Goal: Complete application form: Complete application form

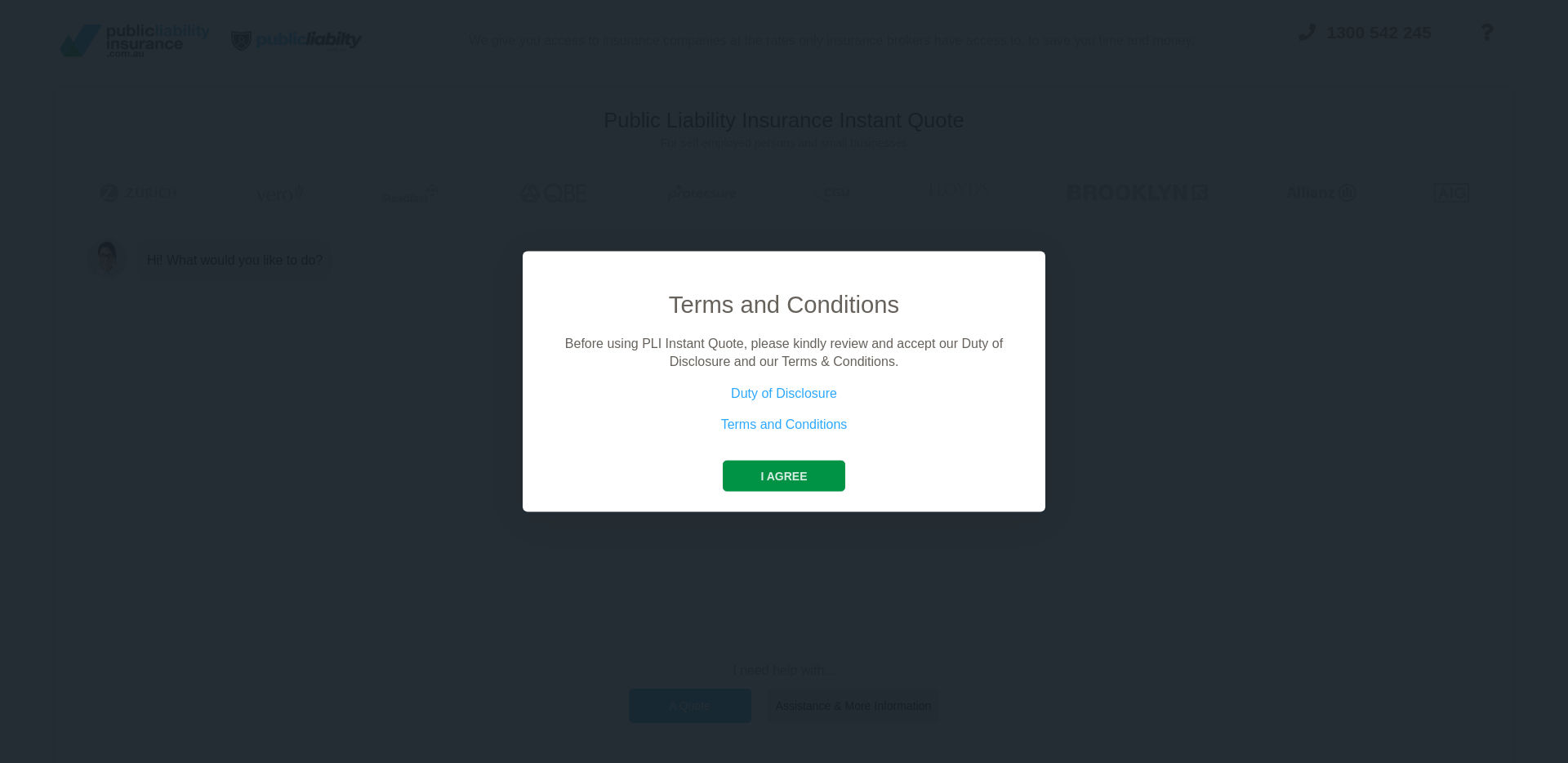
click at [766, 479] on button "I agree" at bounding box center [783, 475] width 121 height 31
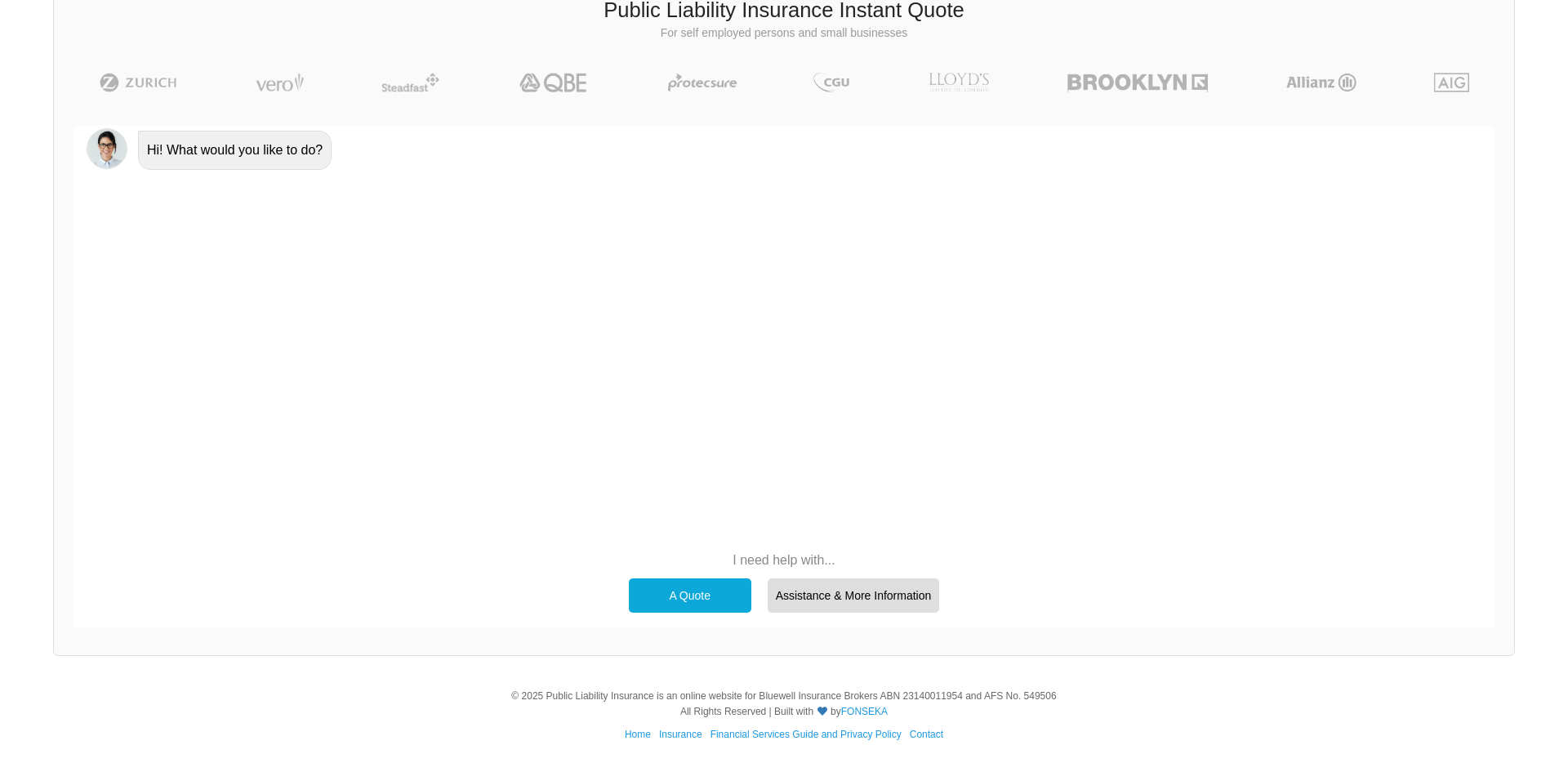
scroll to position [113, 0]
click at [677, 590] on div "A Quote" at bounding box center [689, 593] width 122 height 34
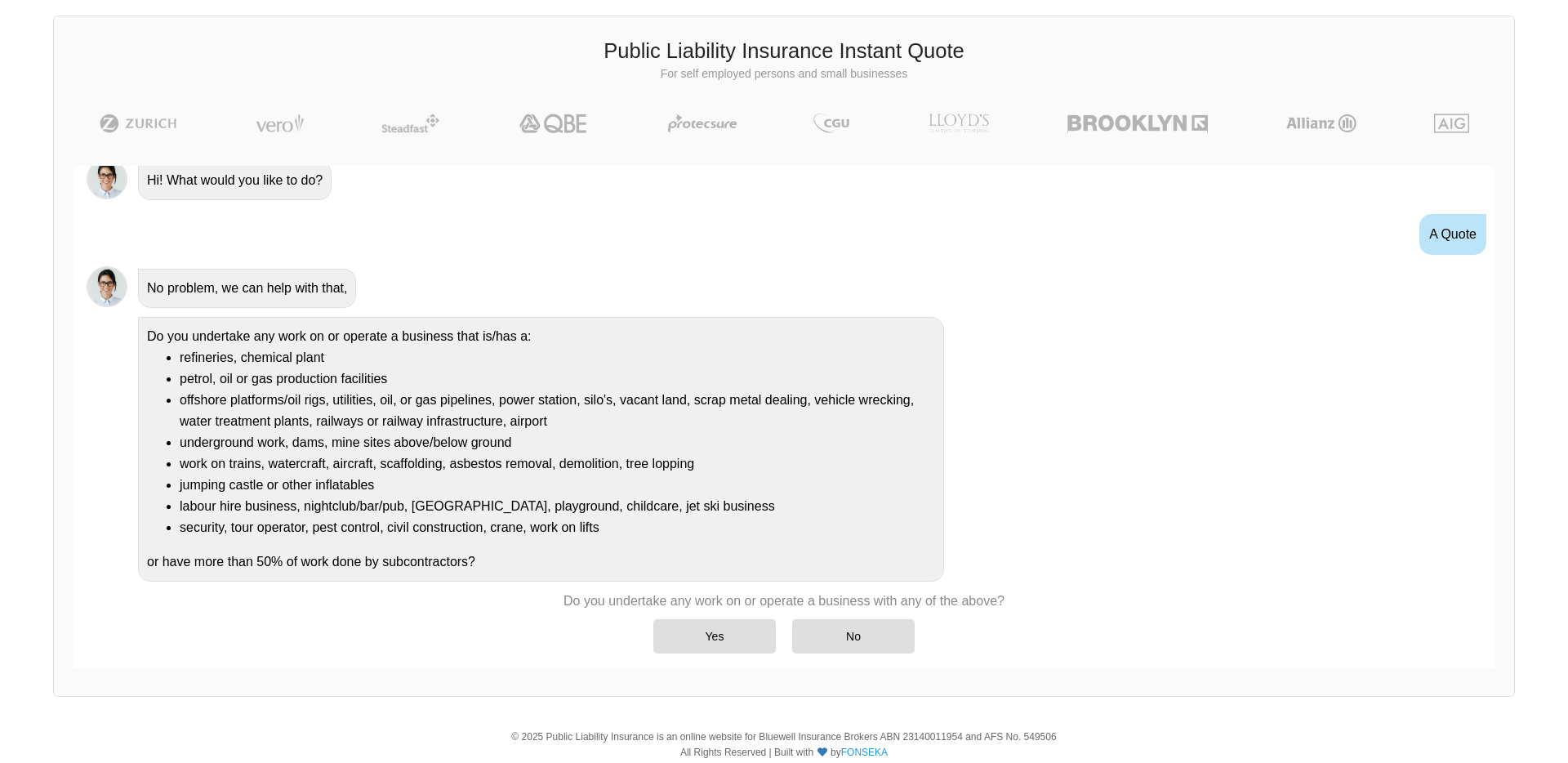
scroll to position [61, 0]
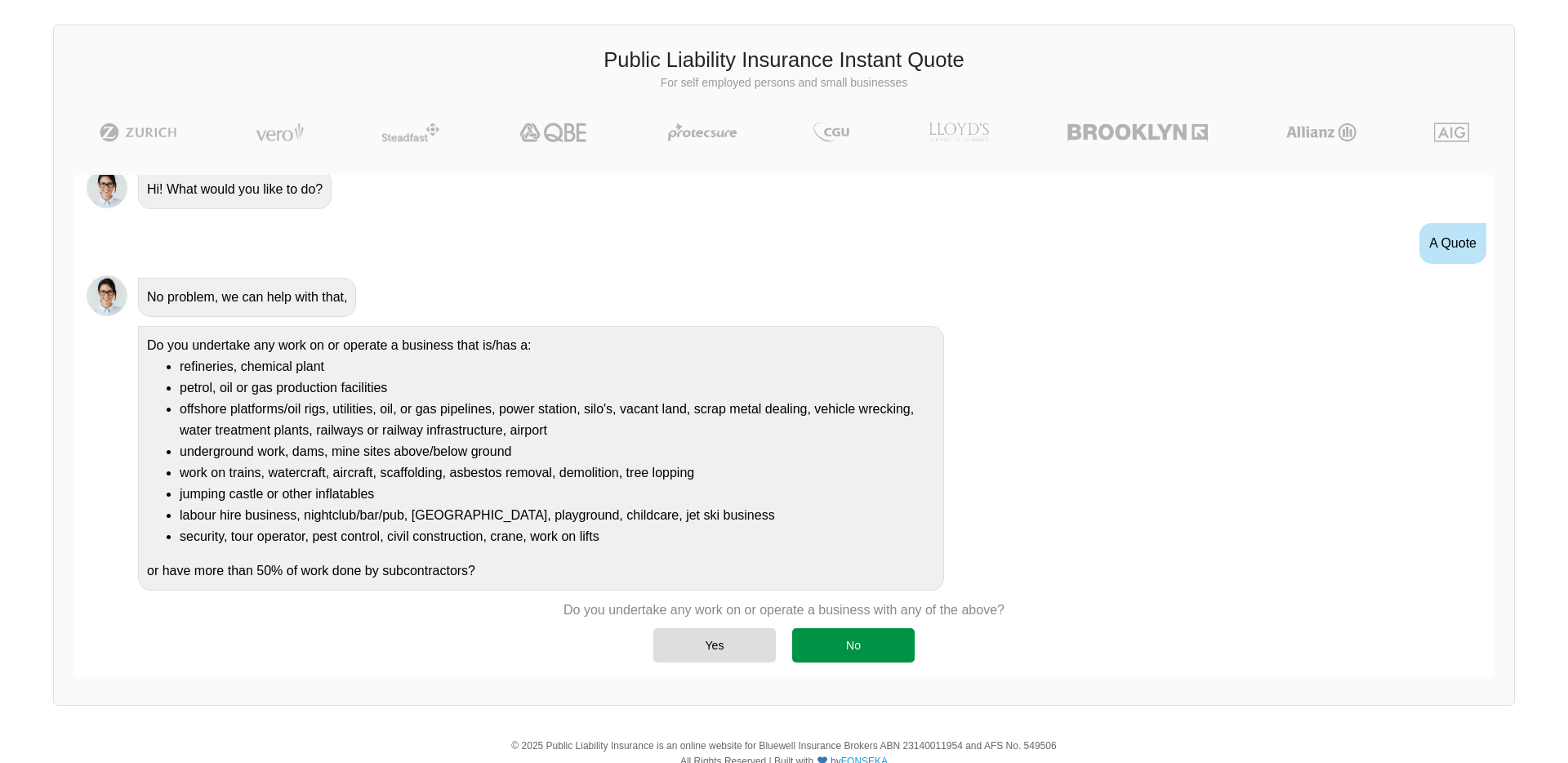
click at [843, 653] on div "No" at bounding box center [852, 645] width 122 height 34
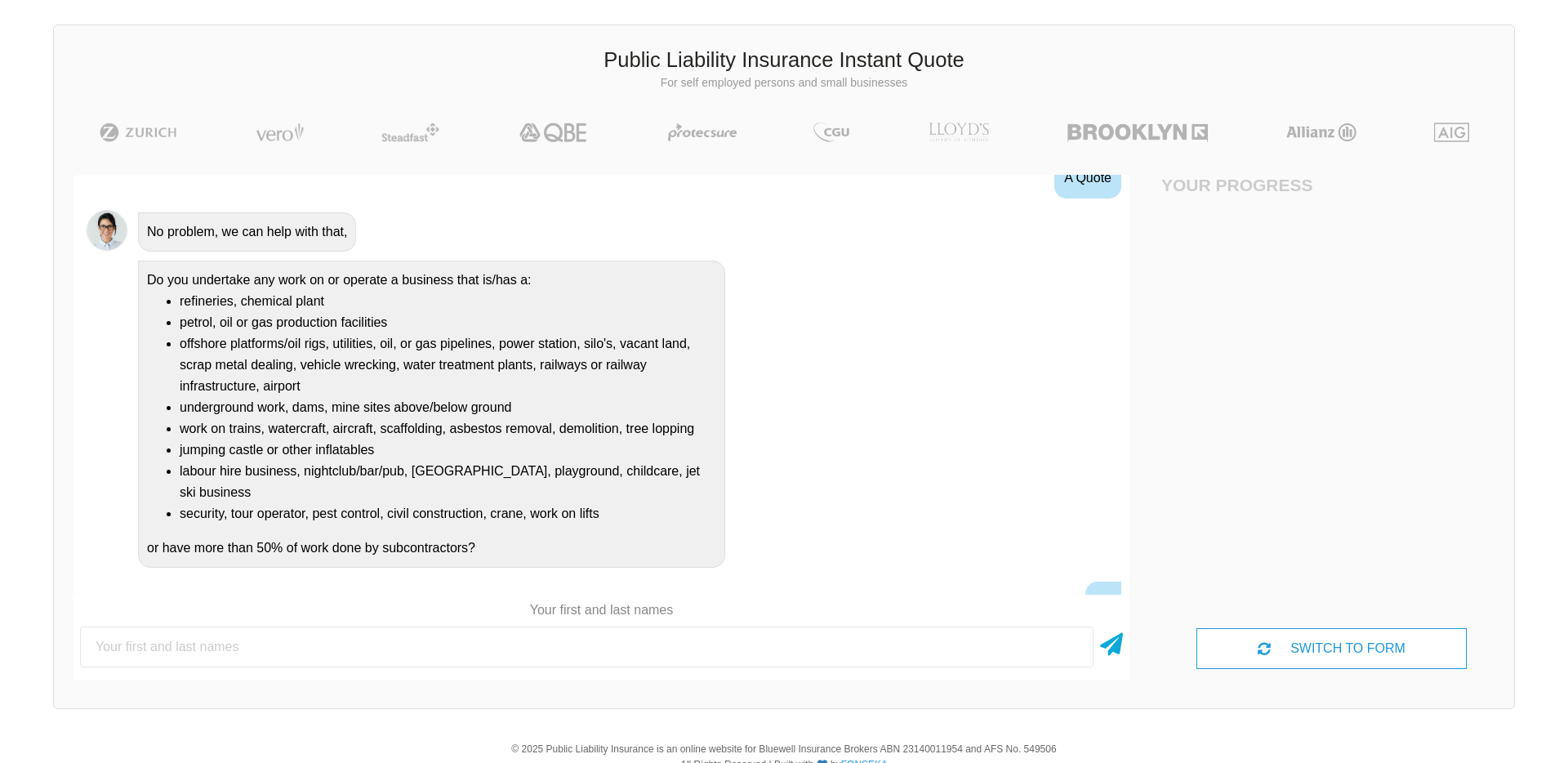
scroll to position [226, 0]
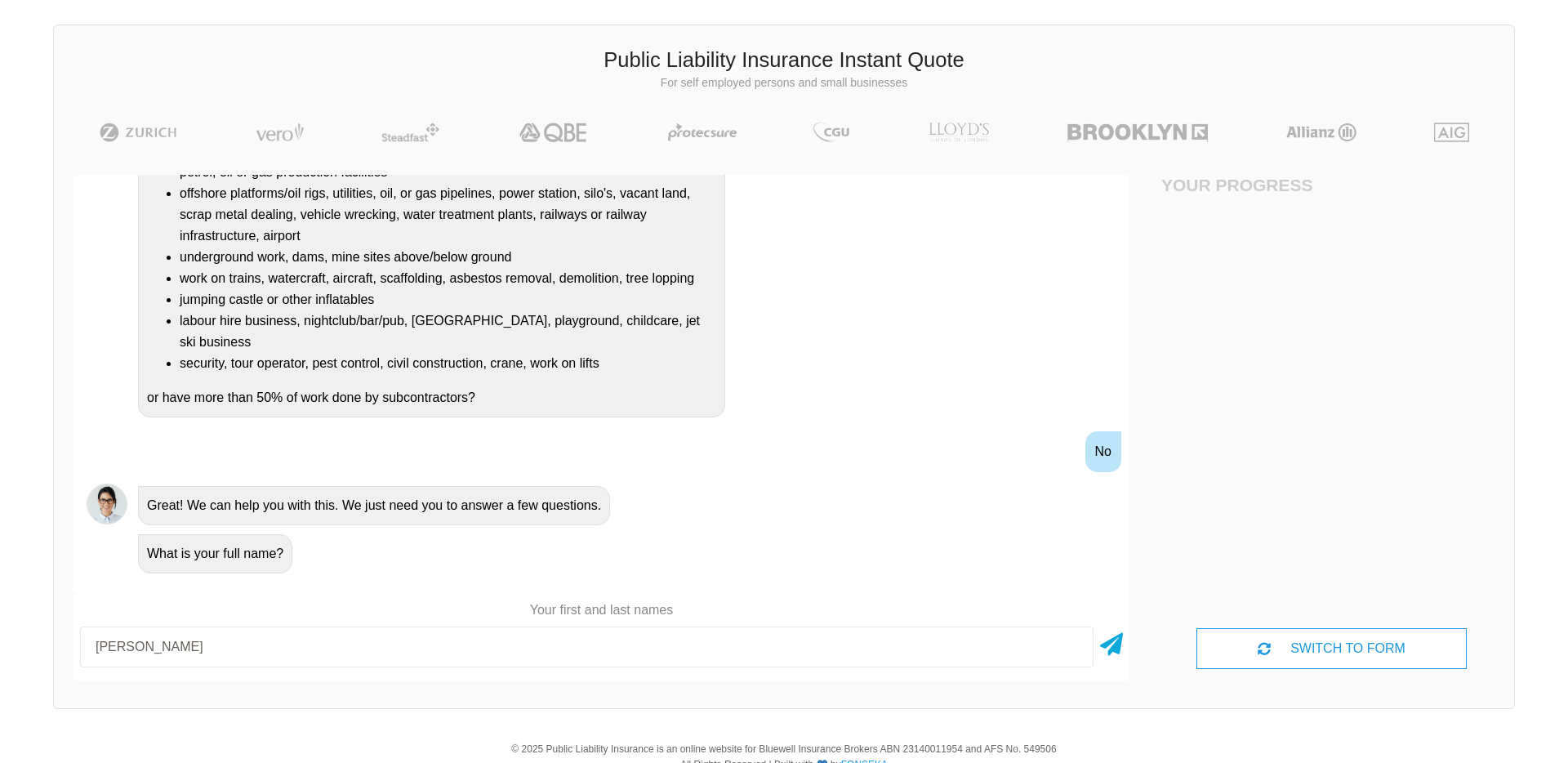
type input "[PERSON_NAME]"
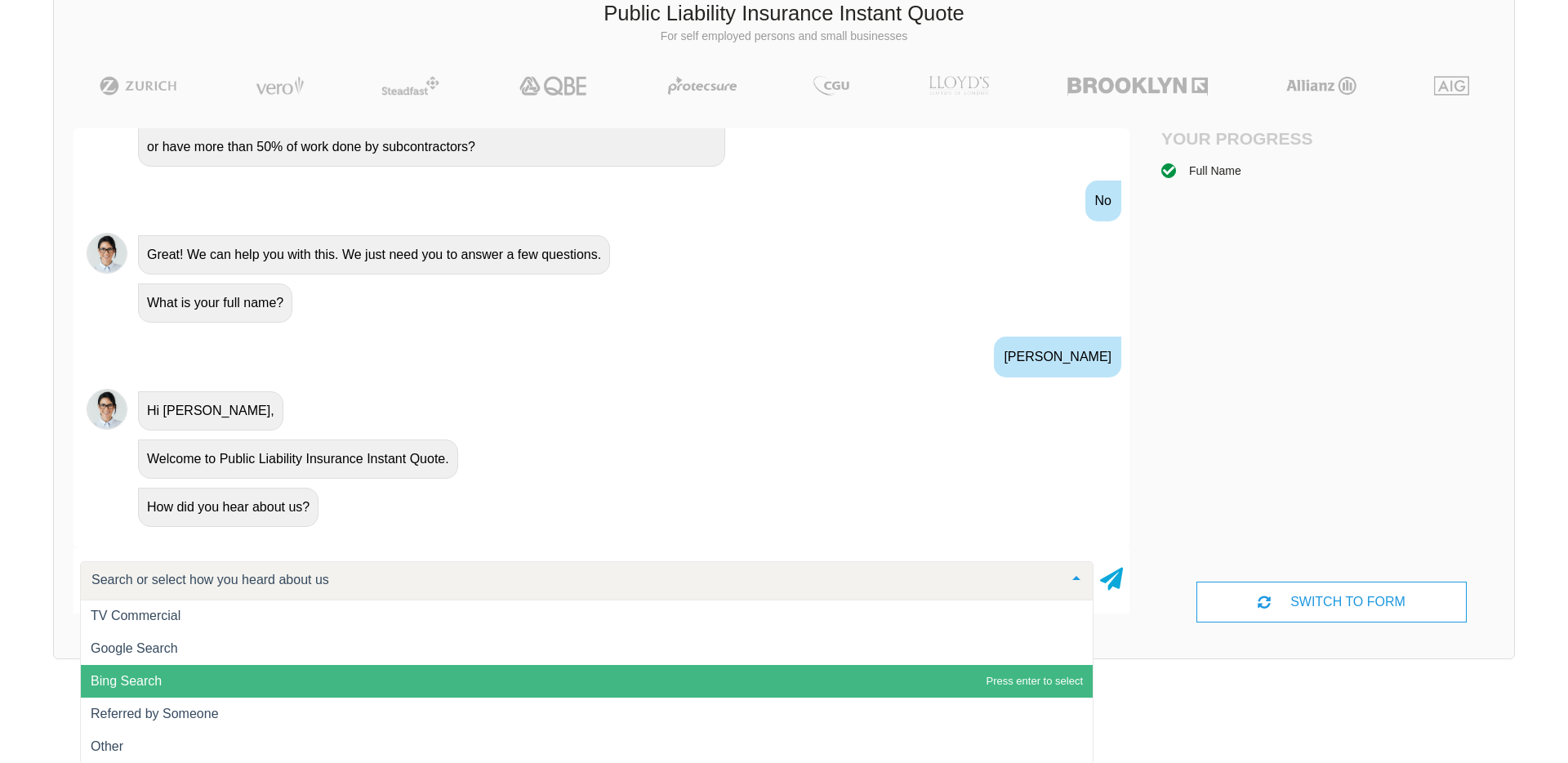
scroll to position [113, 0]
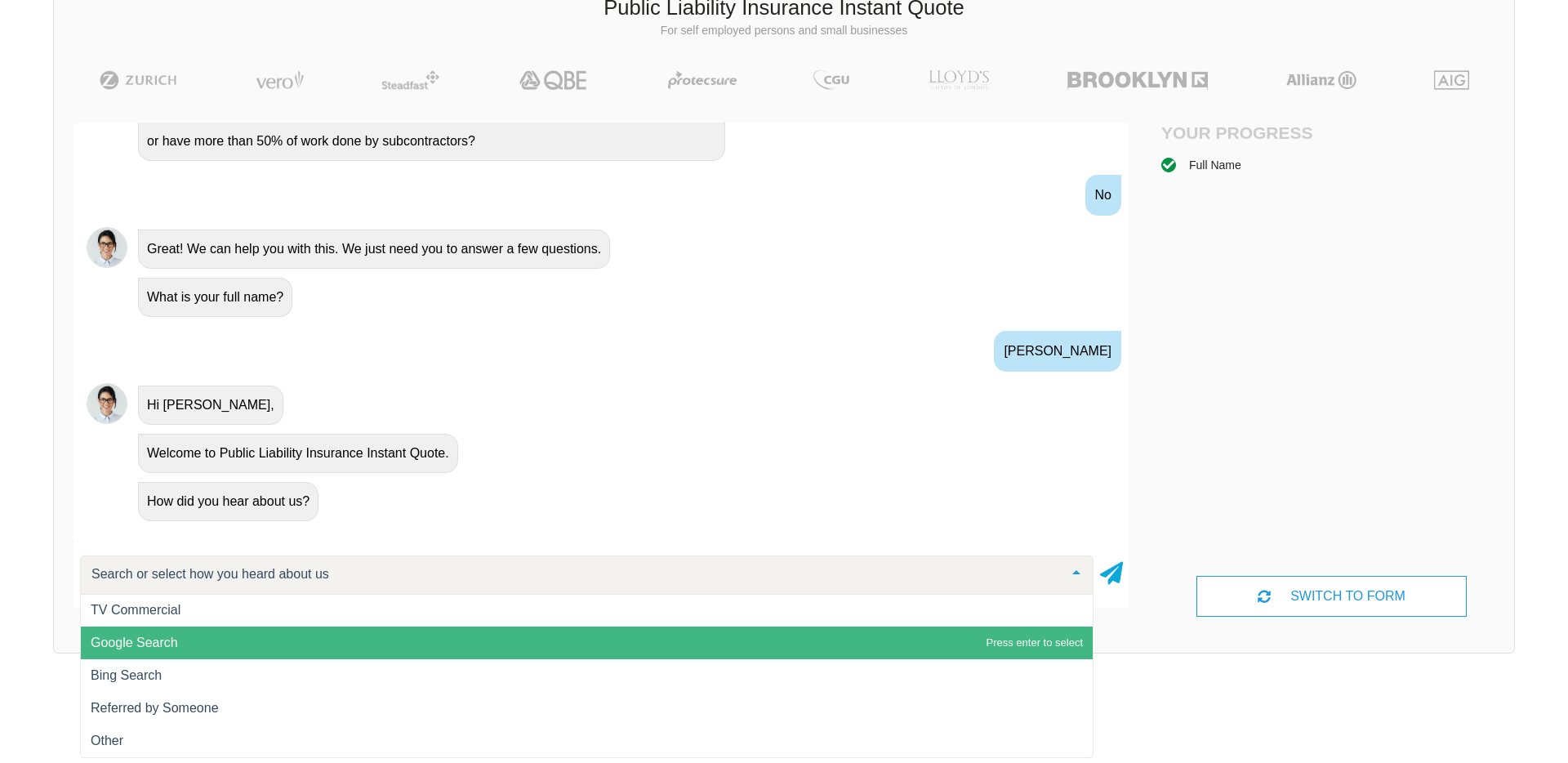
click at [157, 642] on span "Google Search" at bounding box center [134, 643] width 87 height 14
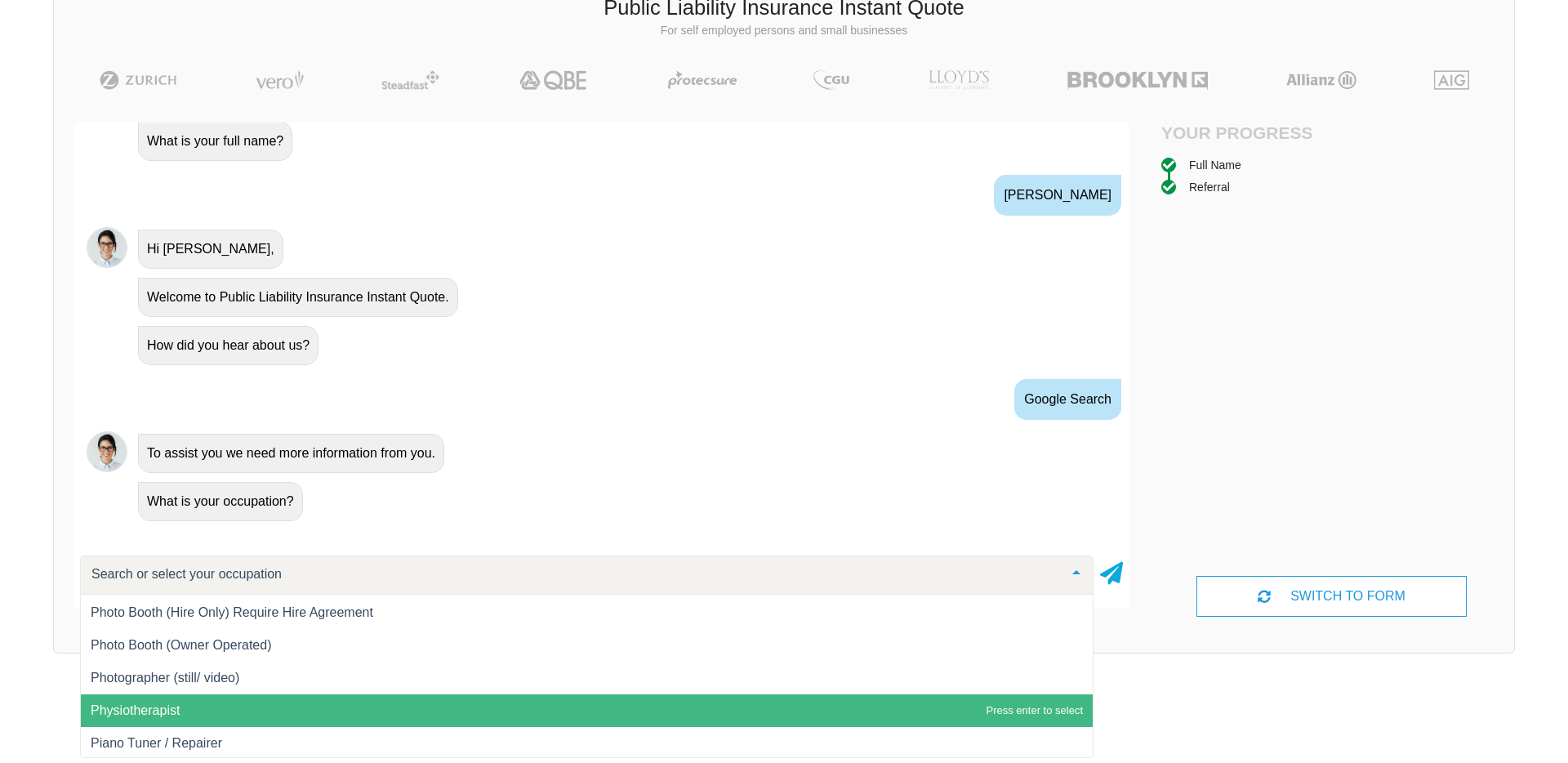
scroll to position [17331, 0]
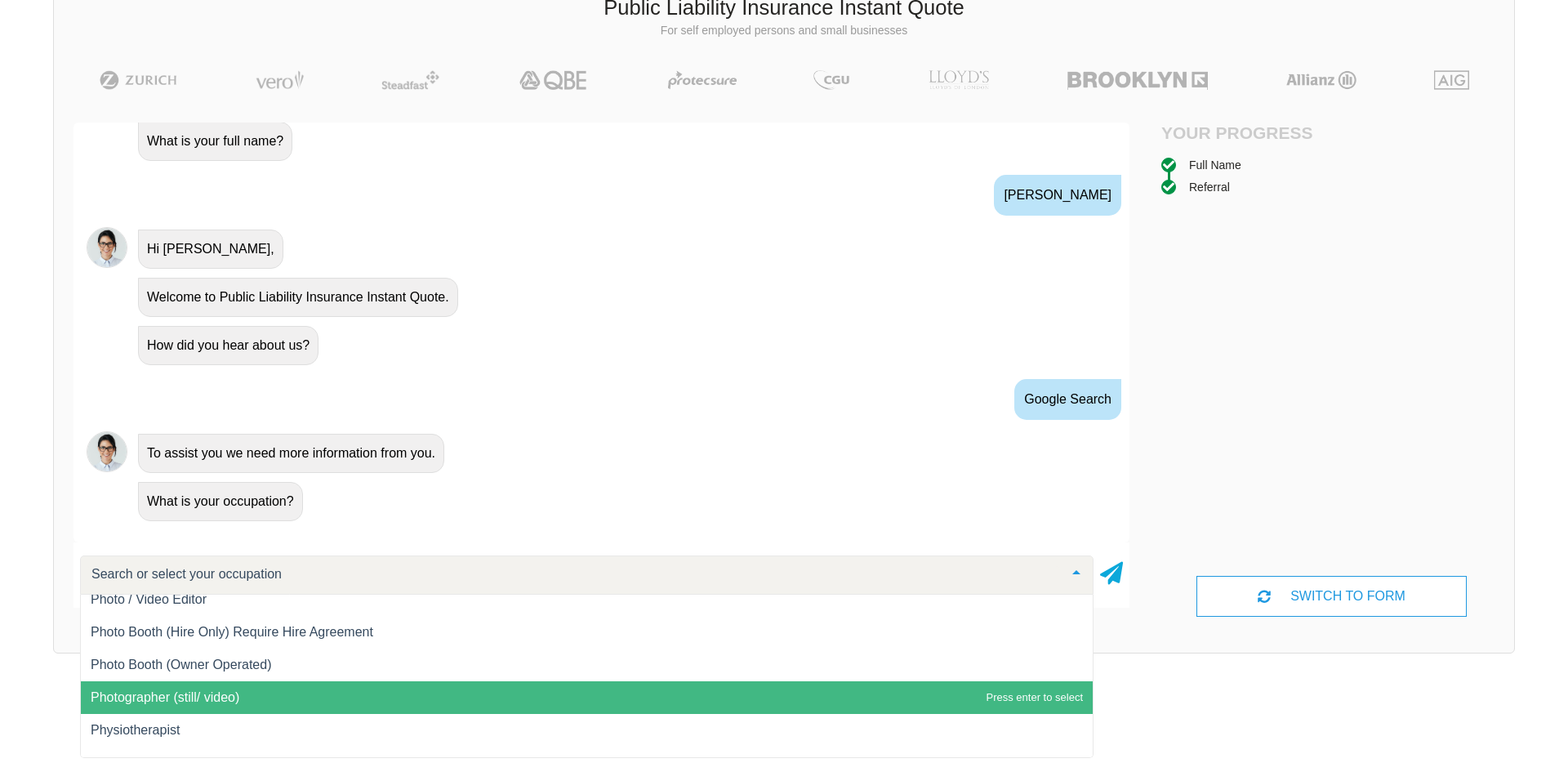
click at [361, 697] on span "Photographer (still/ video)" at bounding box center [587, 697] width 1012 height 32
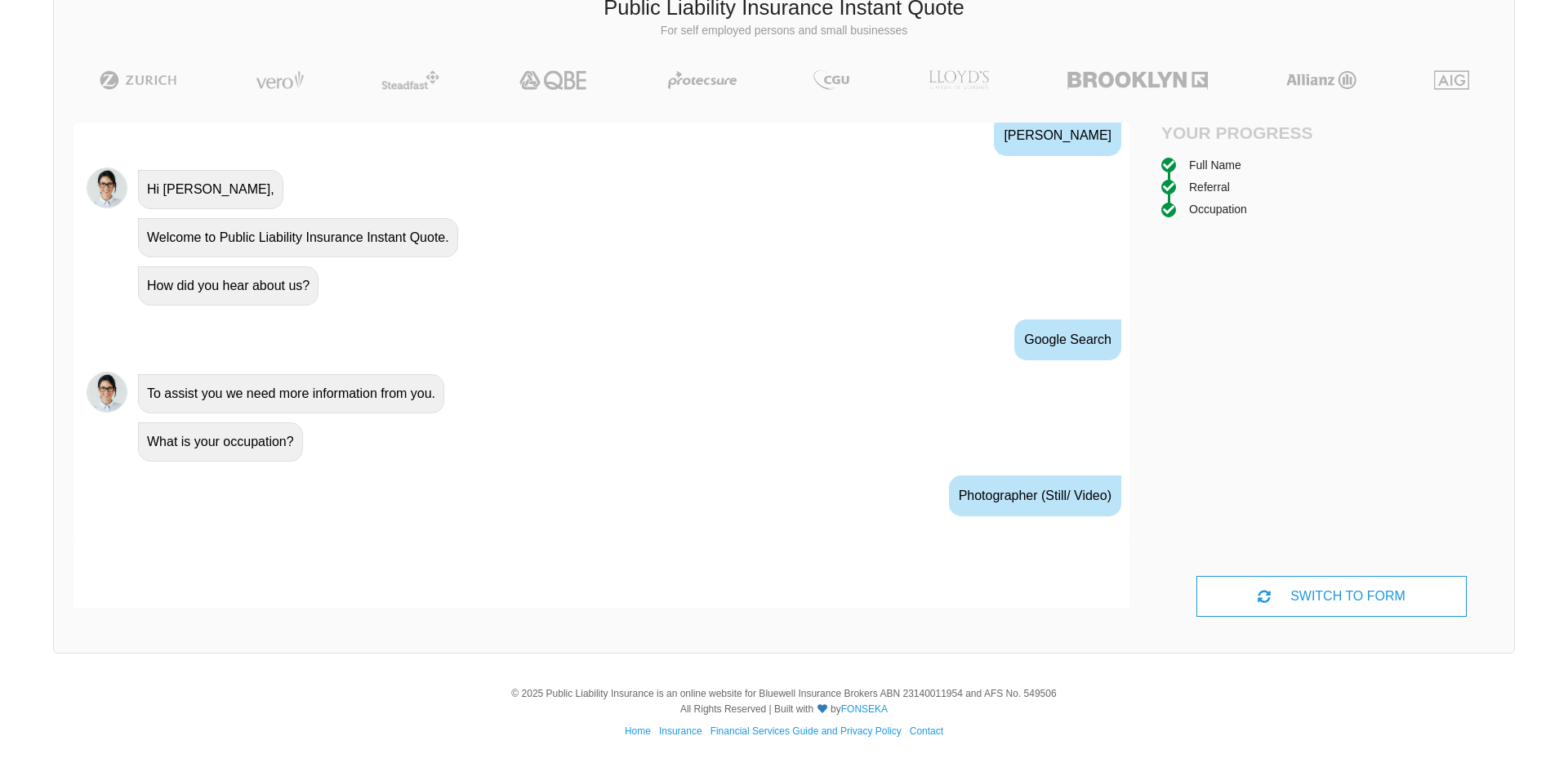
scroll to position [678, 0]
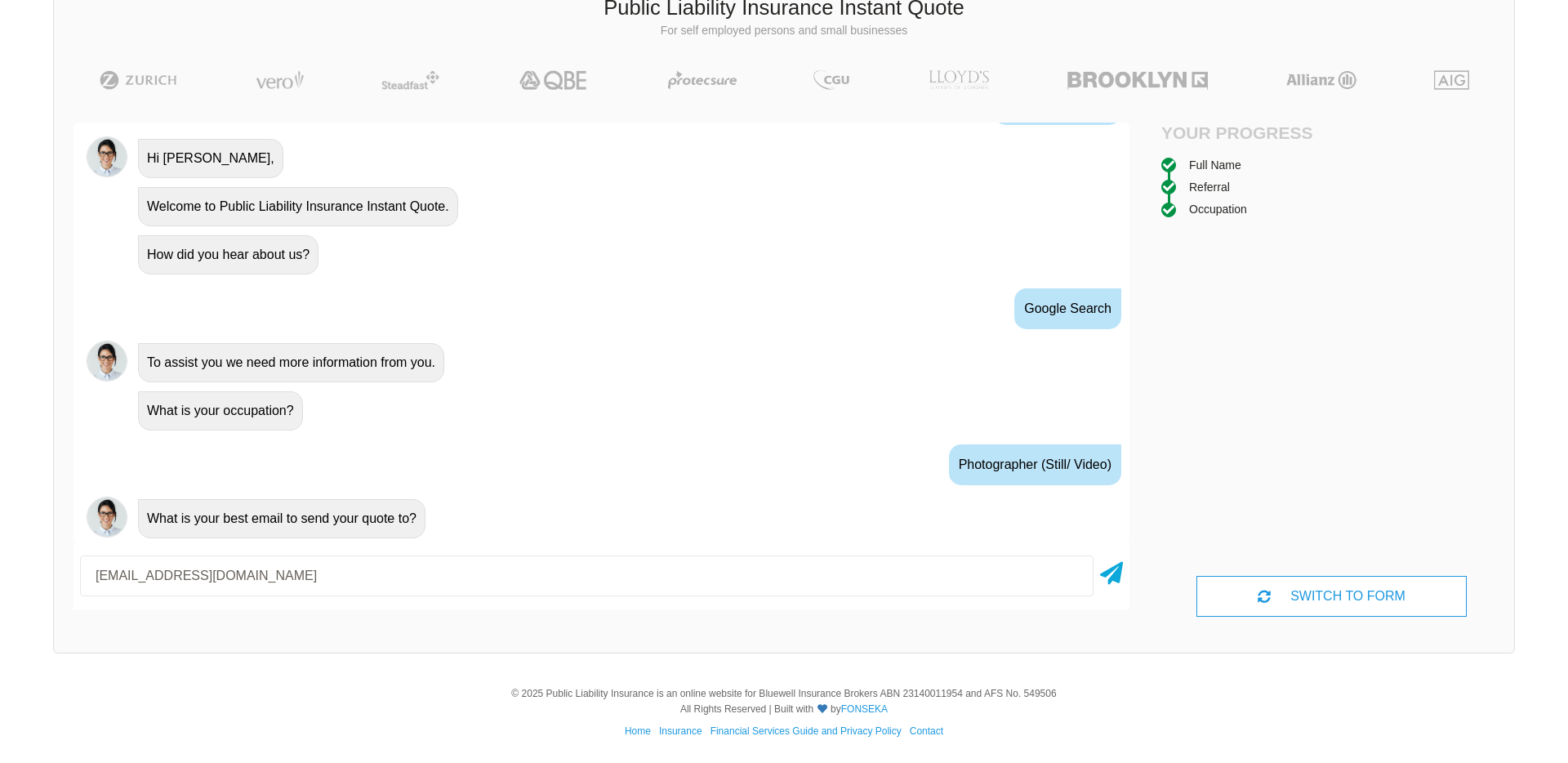
type input "[EMAIL_ADDRESS][DOMAIN_NAME]"
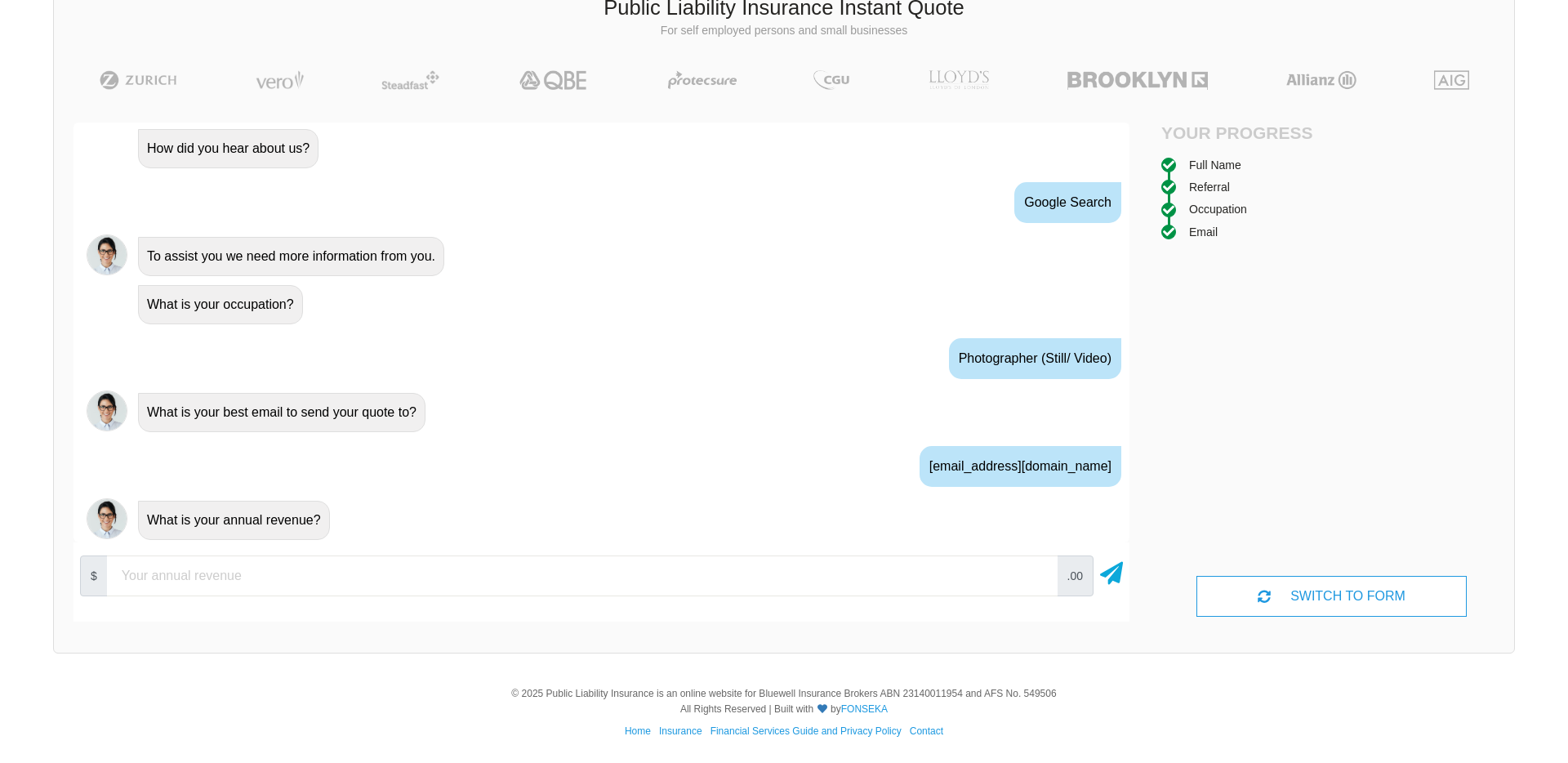
scroll to position [785, 0]
type input "20000"
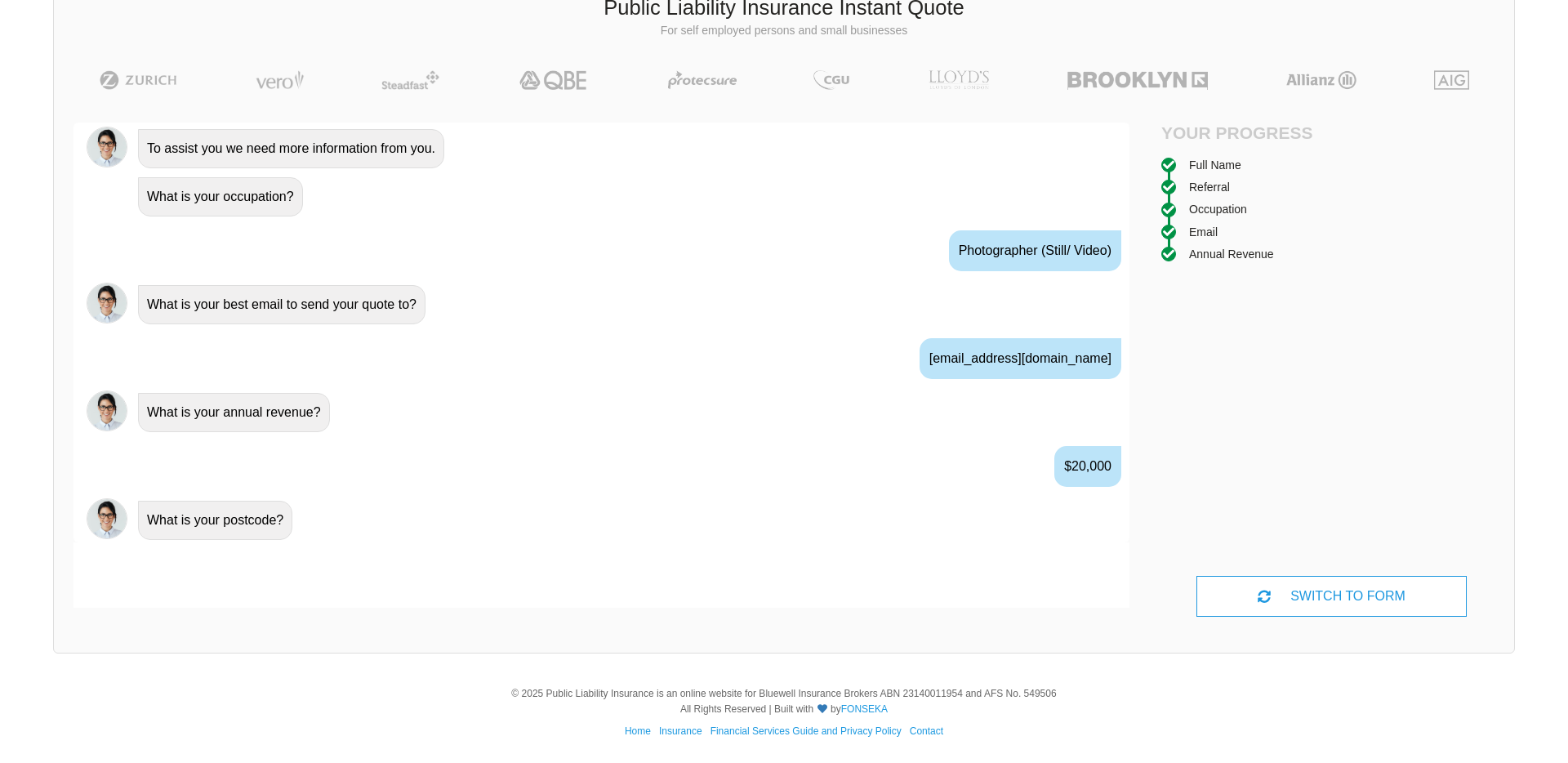
scroll to position [893, 0]
type input "0"
type input "4220"
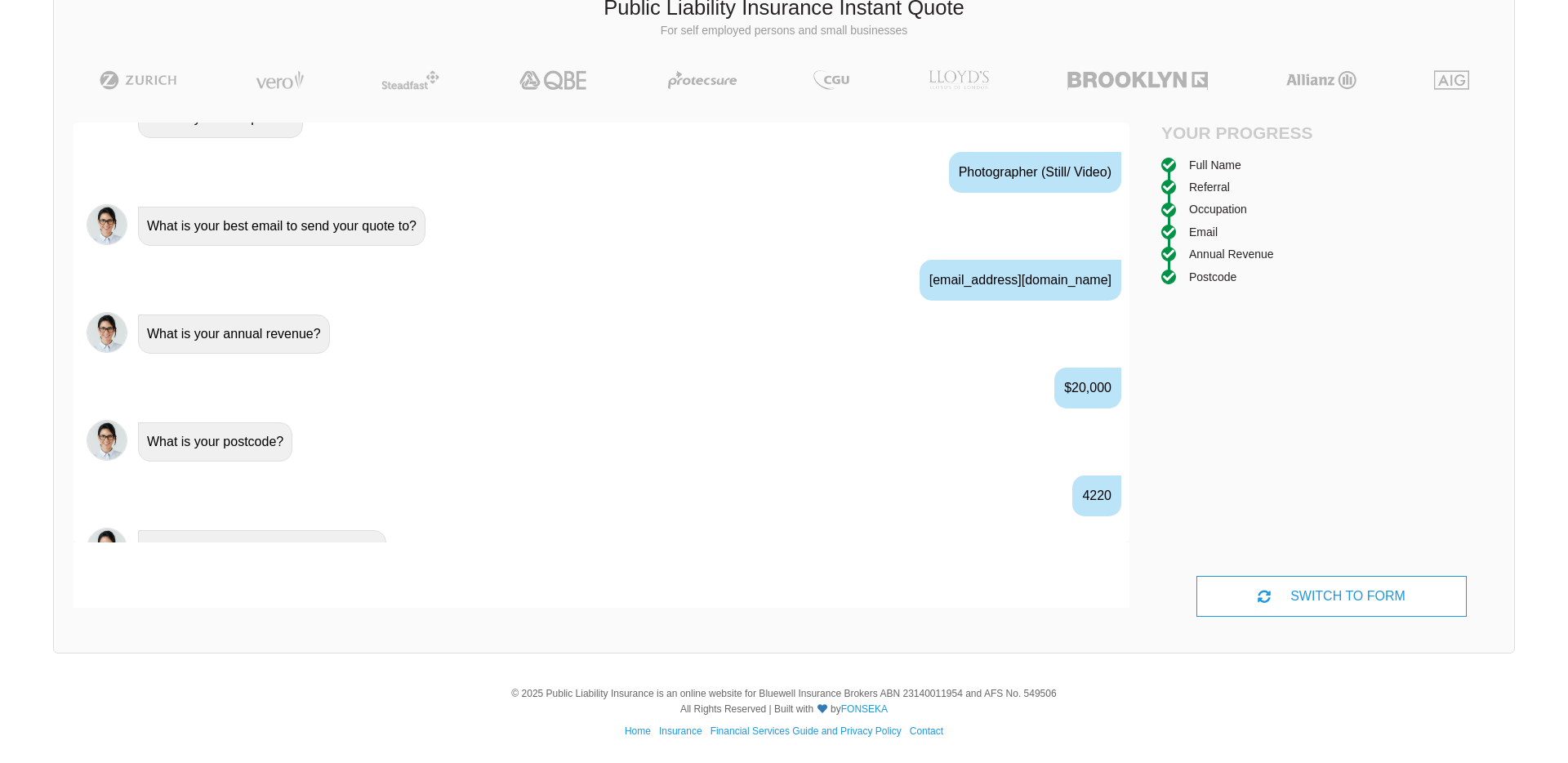
scroll to position [1001, 0]
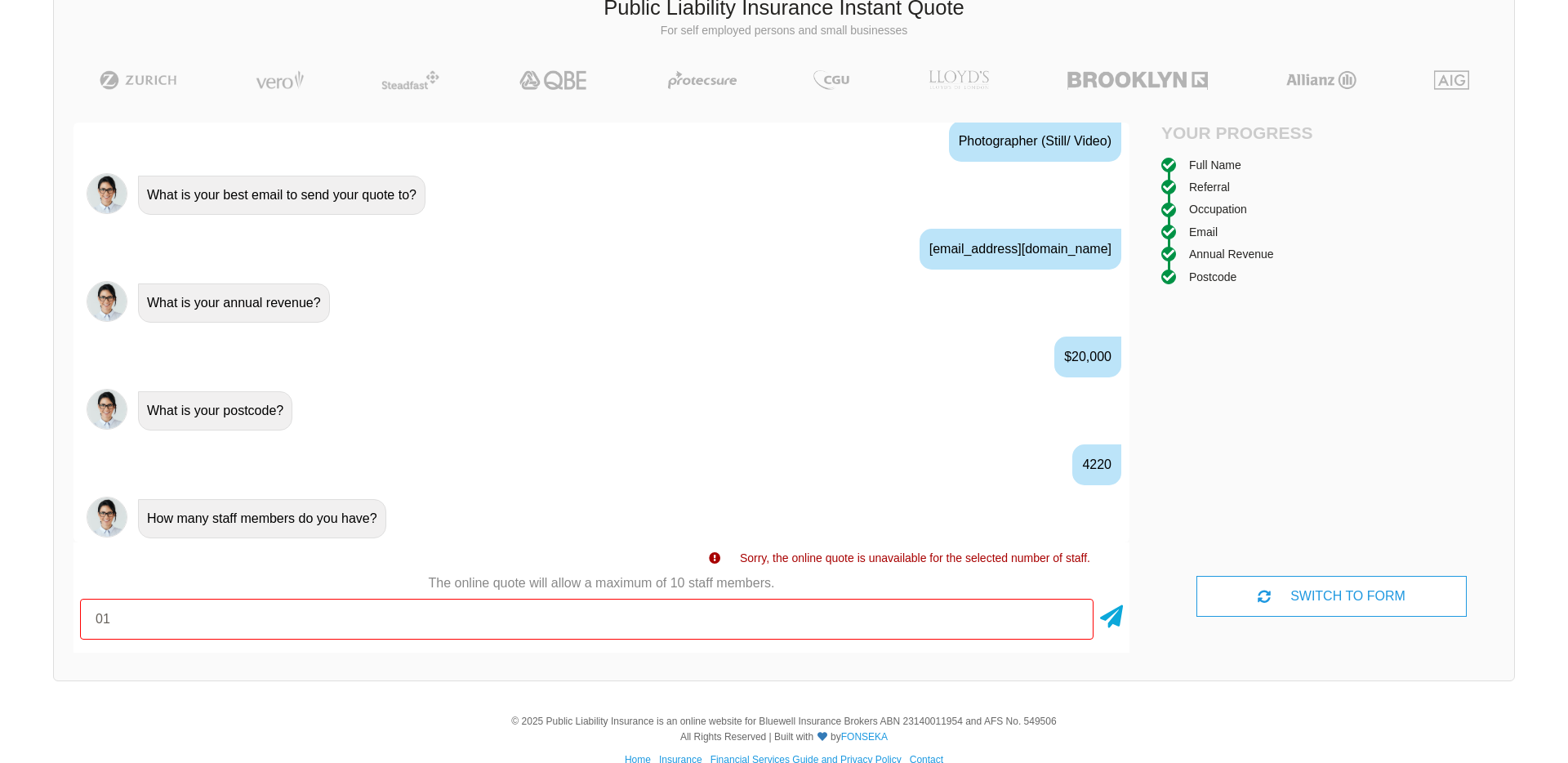
type input "0"
type input "1"
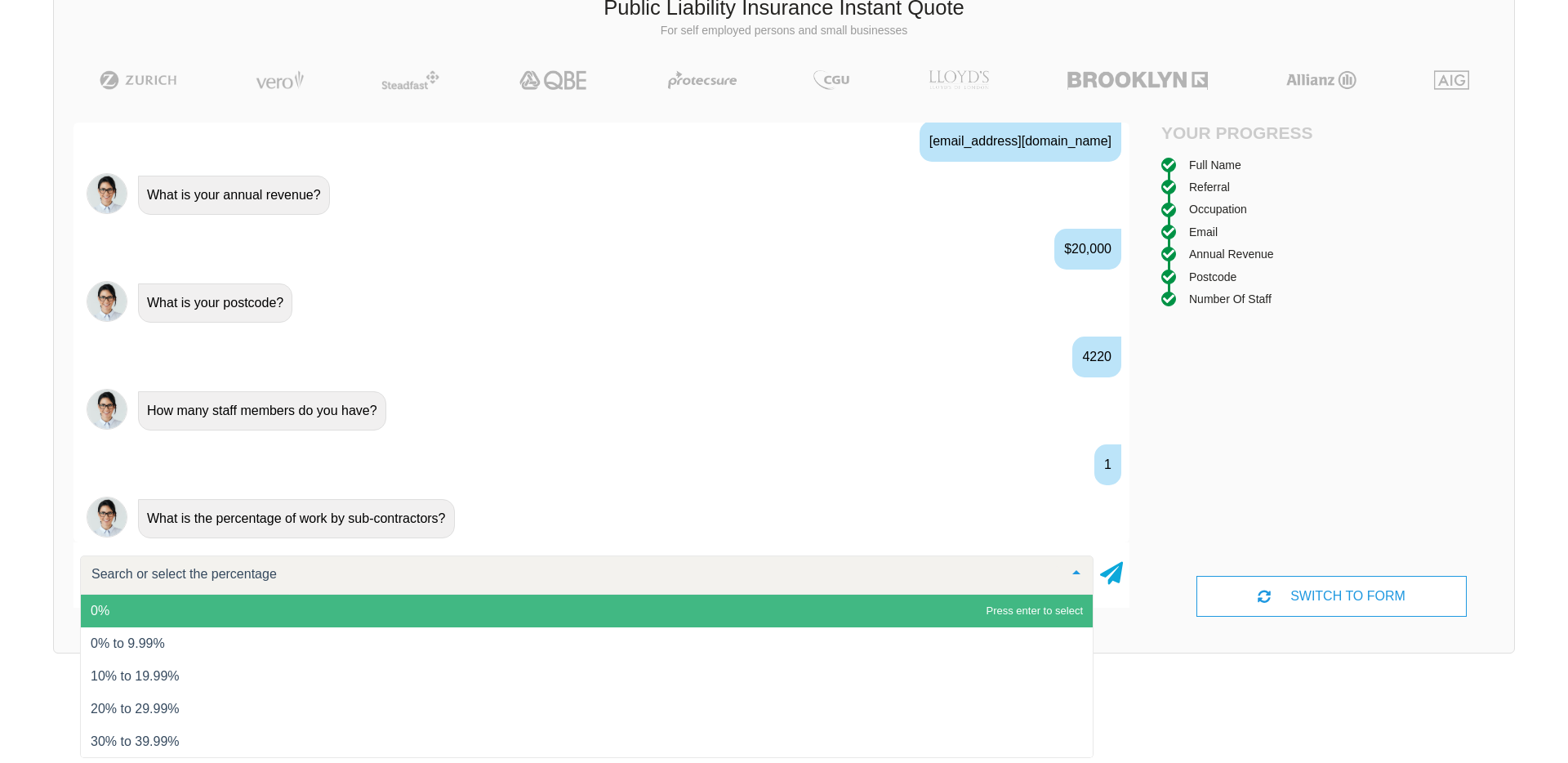
scroll to position [1126, 0]
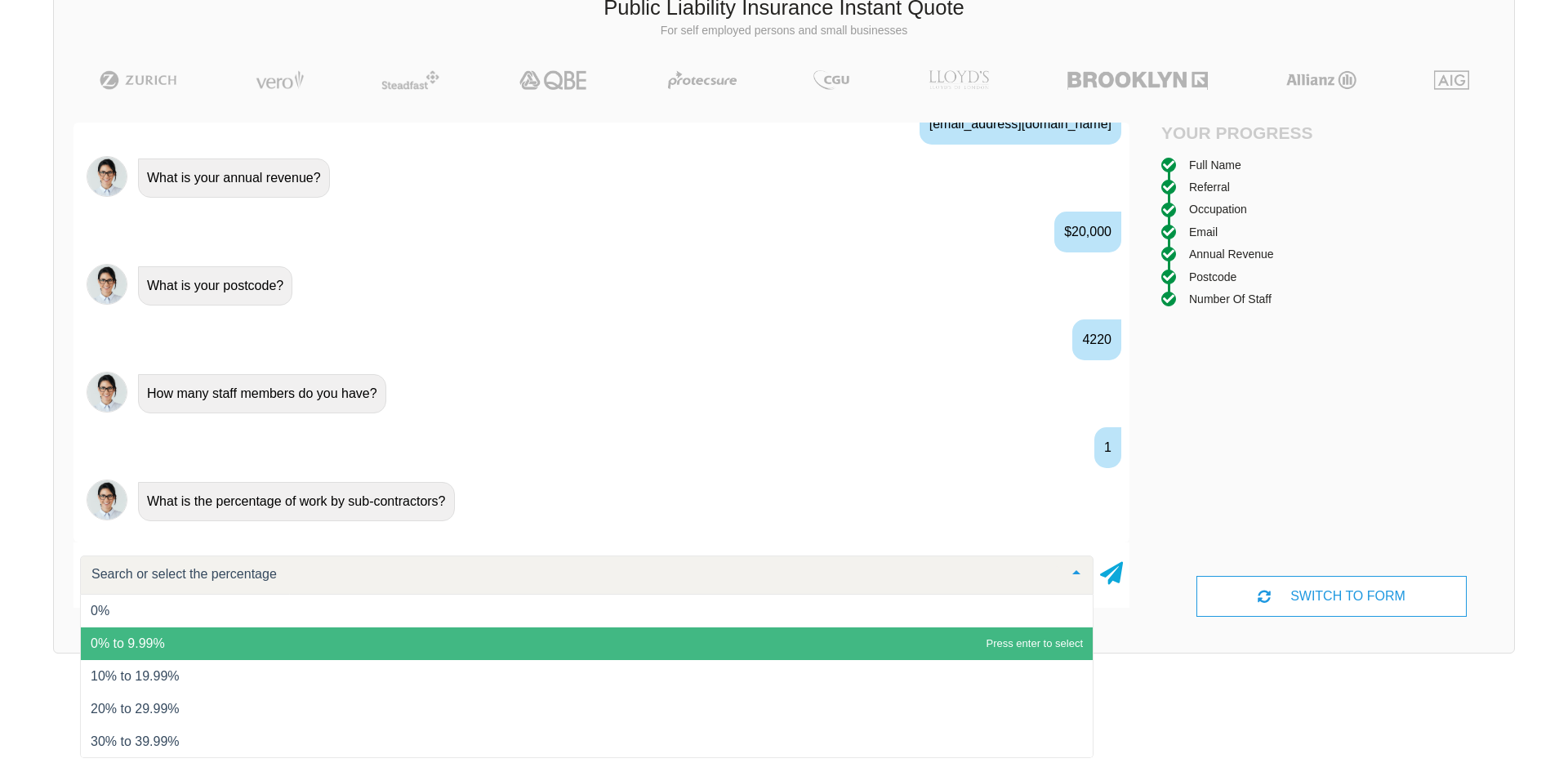
click at [226, 644] on span "0% to 9.99%" at bounding box center [587, 643] width 1012 height 32
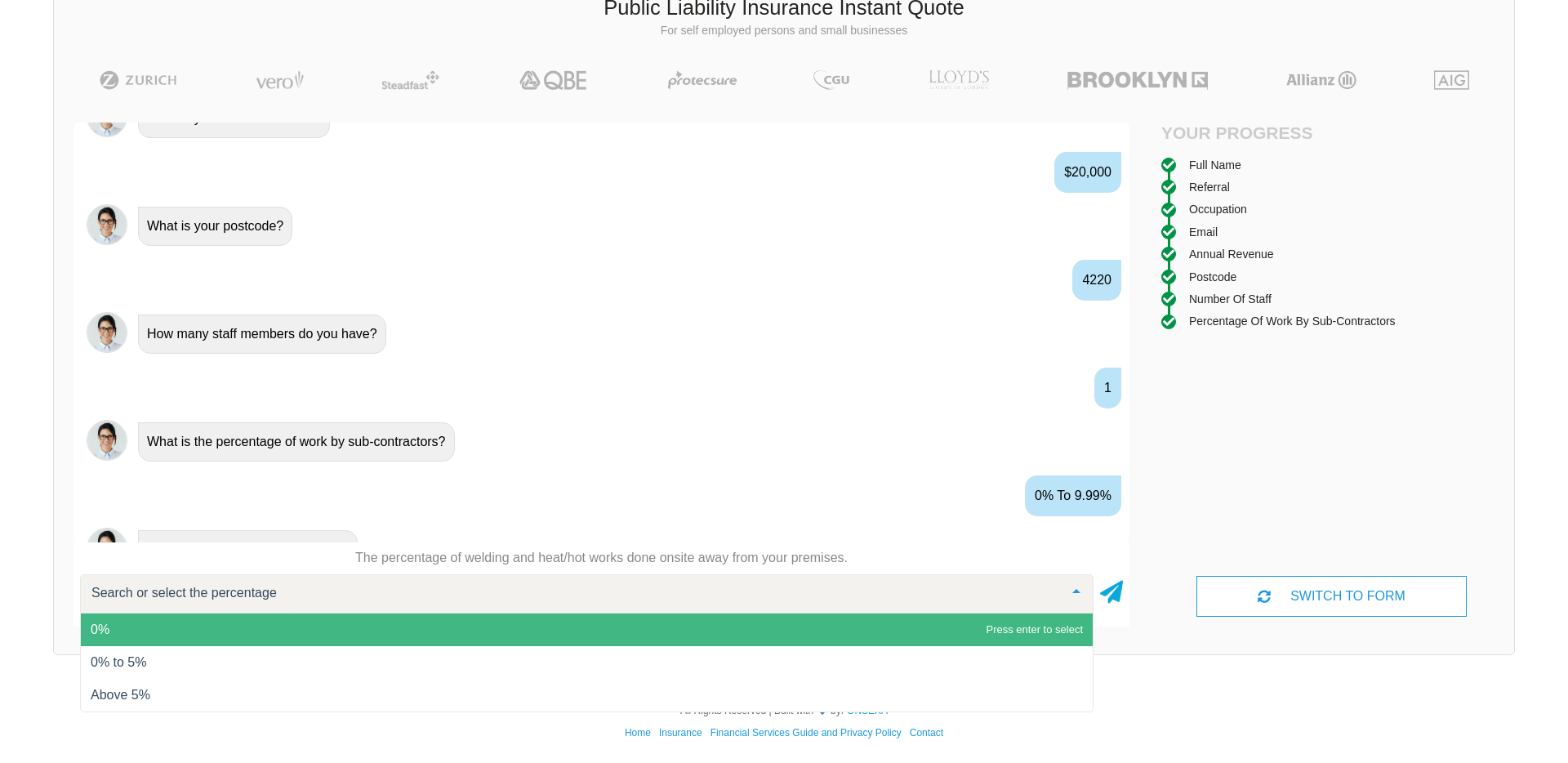
scroll to position [1217, 0]
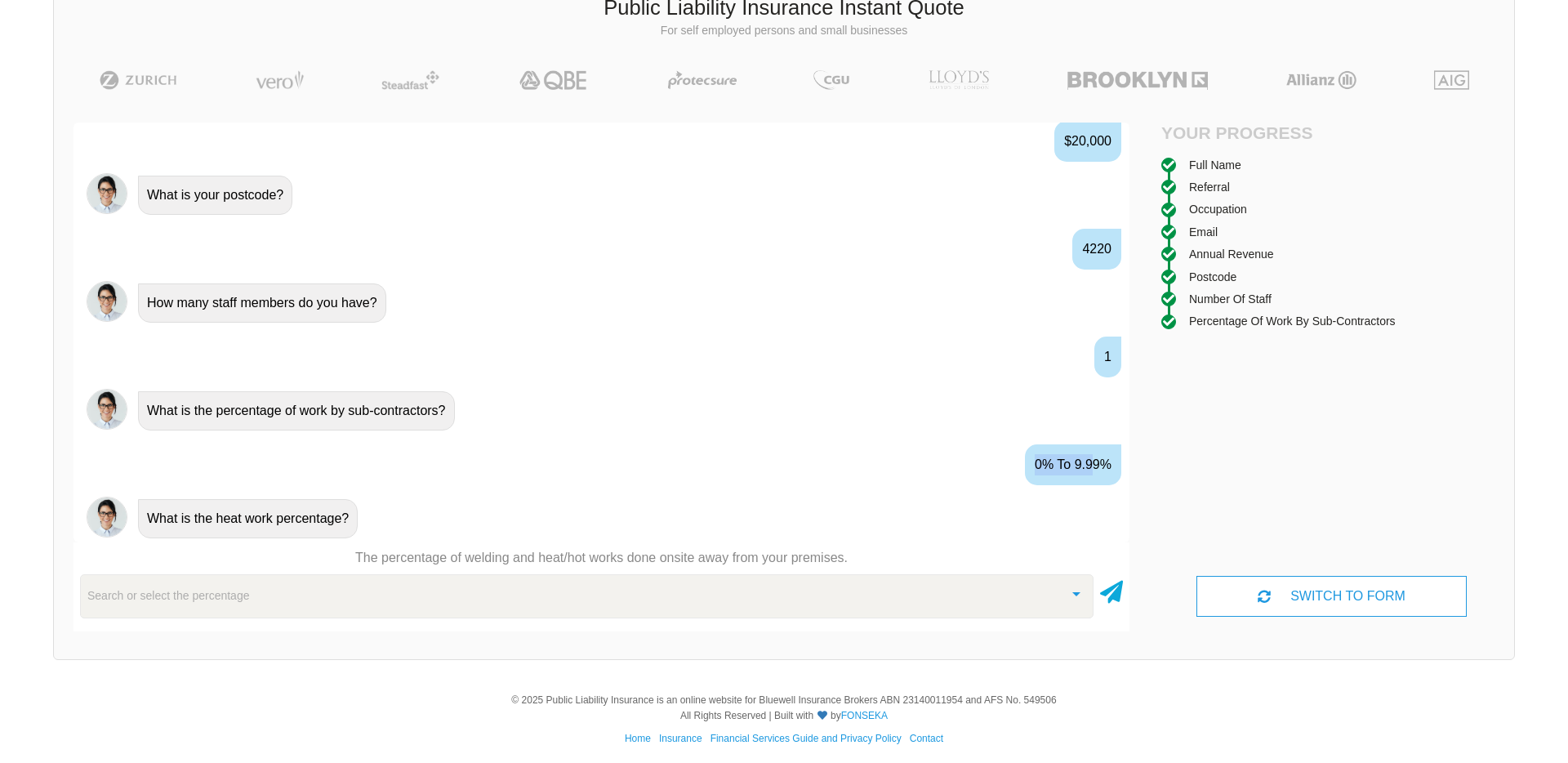
drag, startPoint x: 1085, startPoint y: 460, endPoint x: 968, endPoint y: 461, distance: 117.0
click at [968, 460] on div "0% to 9.99%" at bounding box center [601, 464] width 1056 height 60
click at [838, 488] on div "0% to 9.99%" at bounding box center [601, 464] width 1056 height 60
click at [588, 578] on div "Search or select the percentage" at bounding box center [587, 596] width 1014 height 44
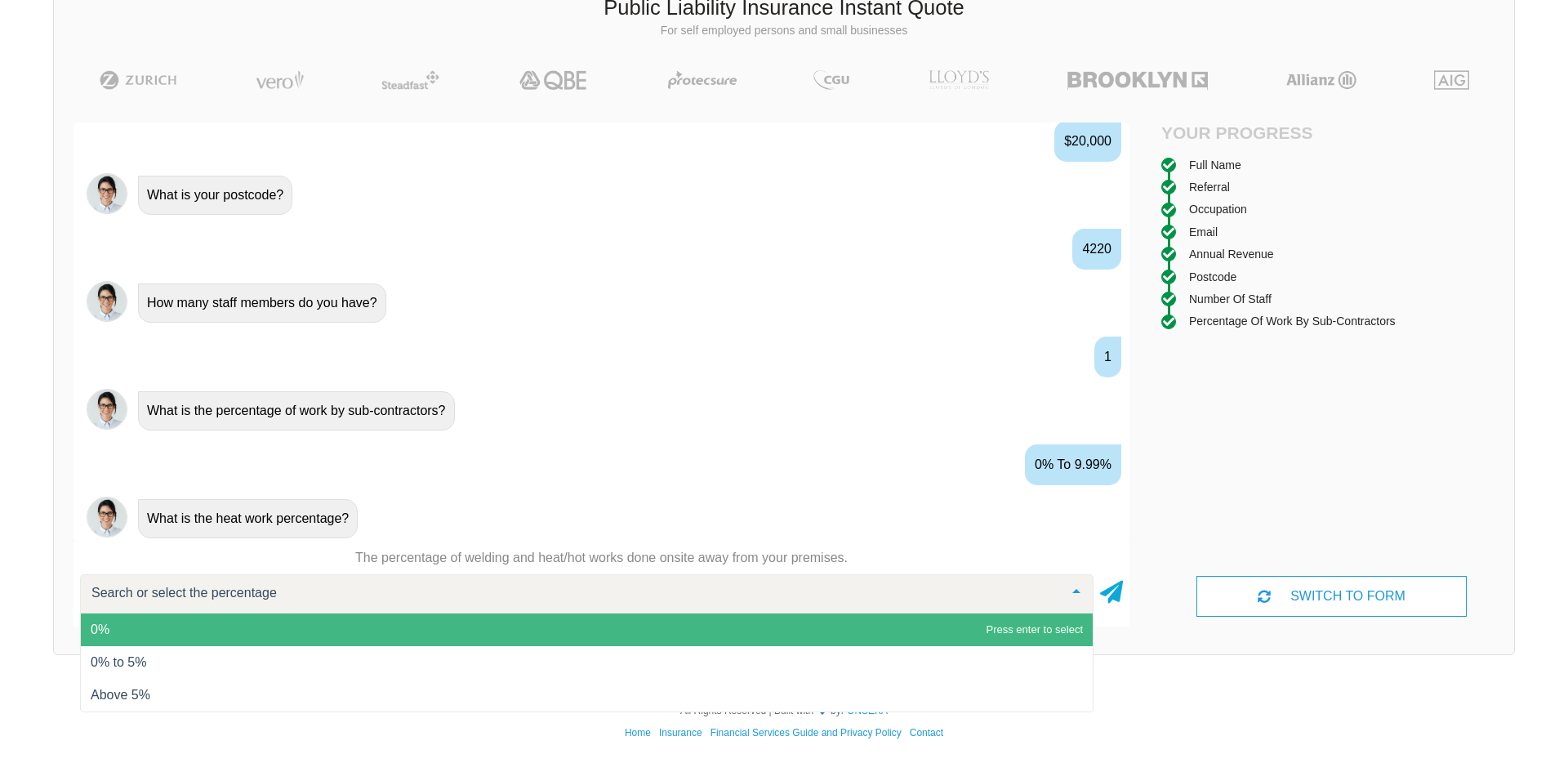
click at [461, 596] on input "text" at bounding box center [573, 593] width 973 height 16
click at [268, 630] on span "0%" at bounding box center [587, 630] width 1012 height 32
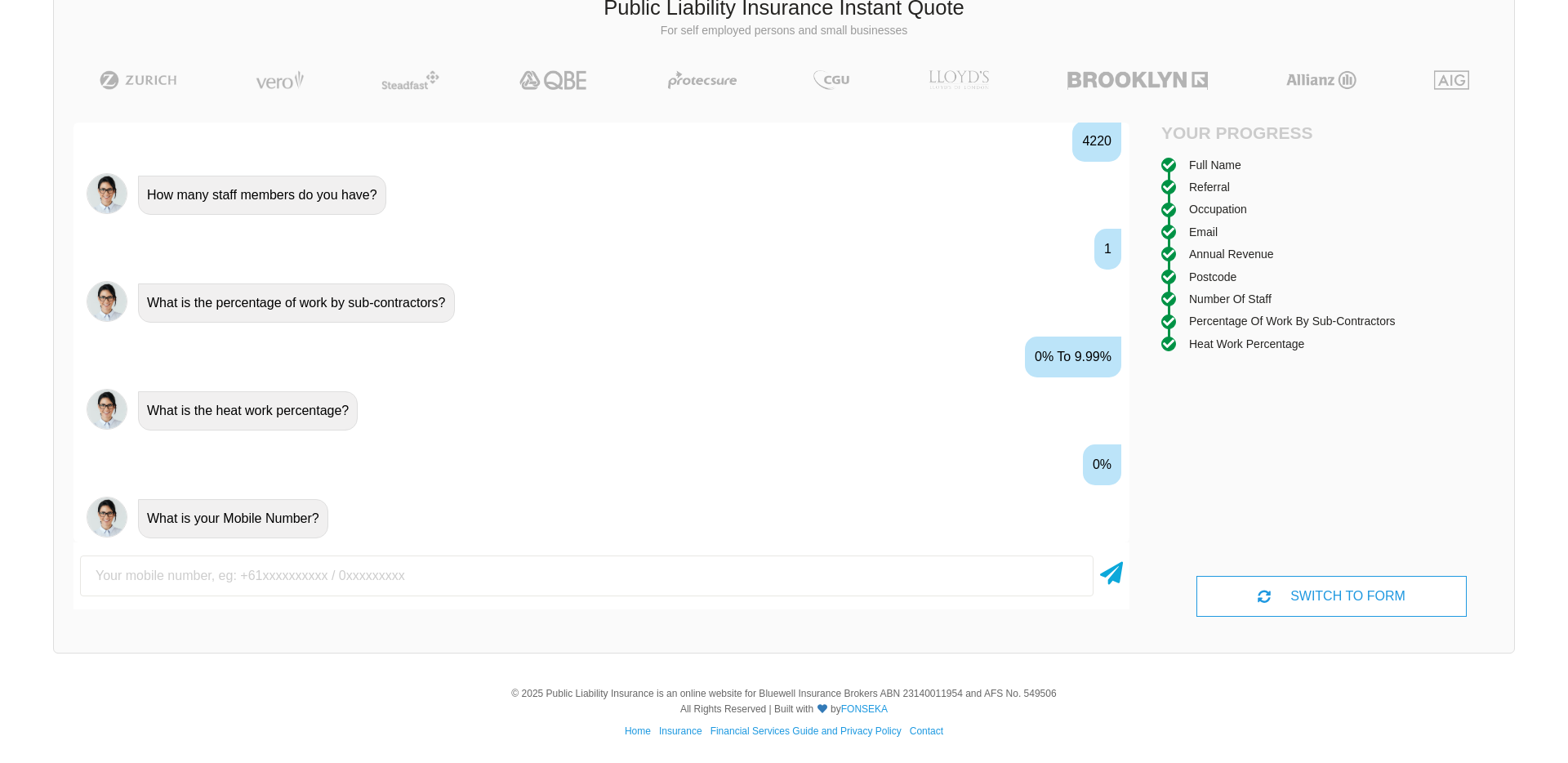
scroll to position [1341, 0]
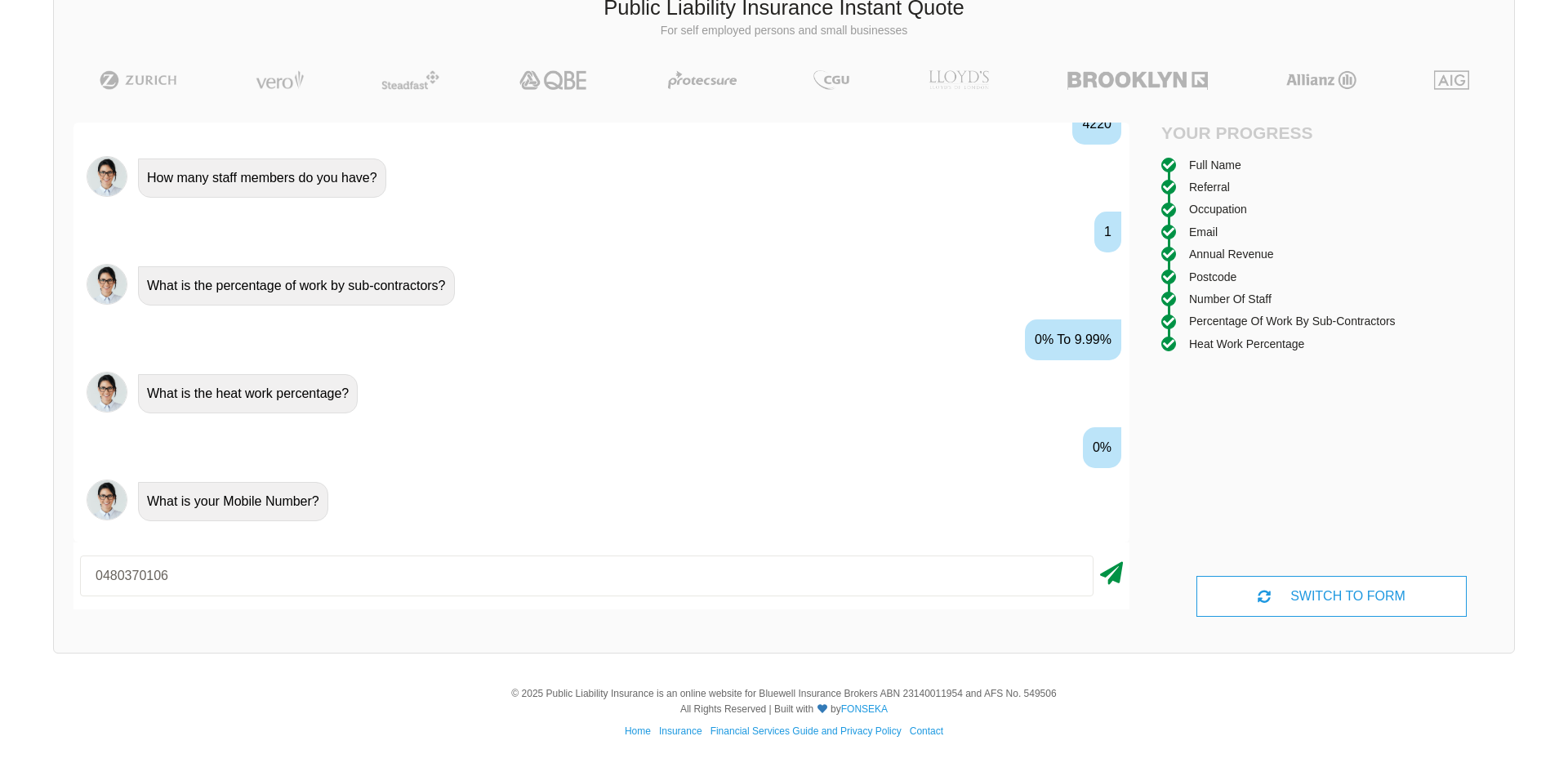
type input "0480370106"
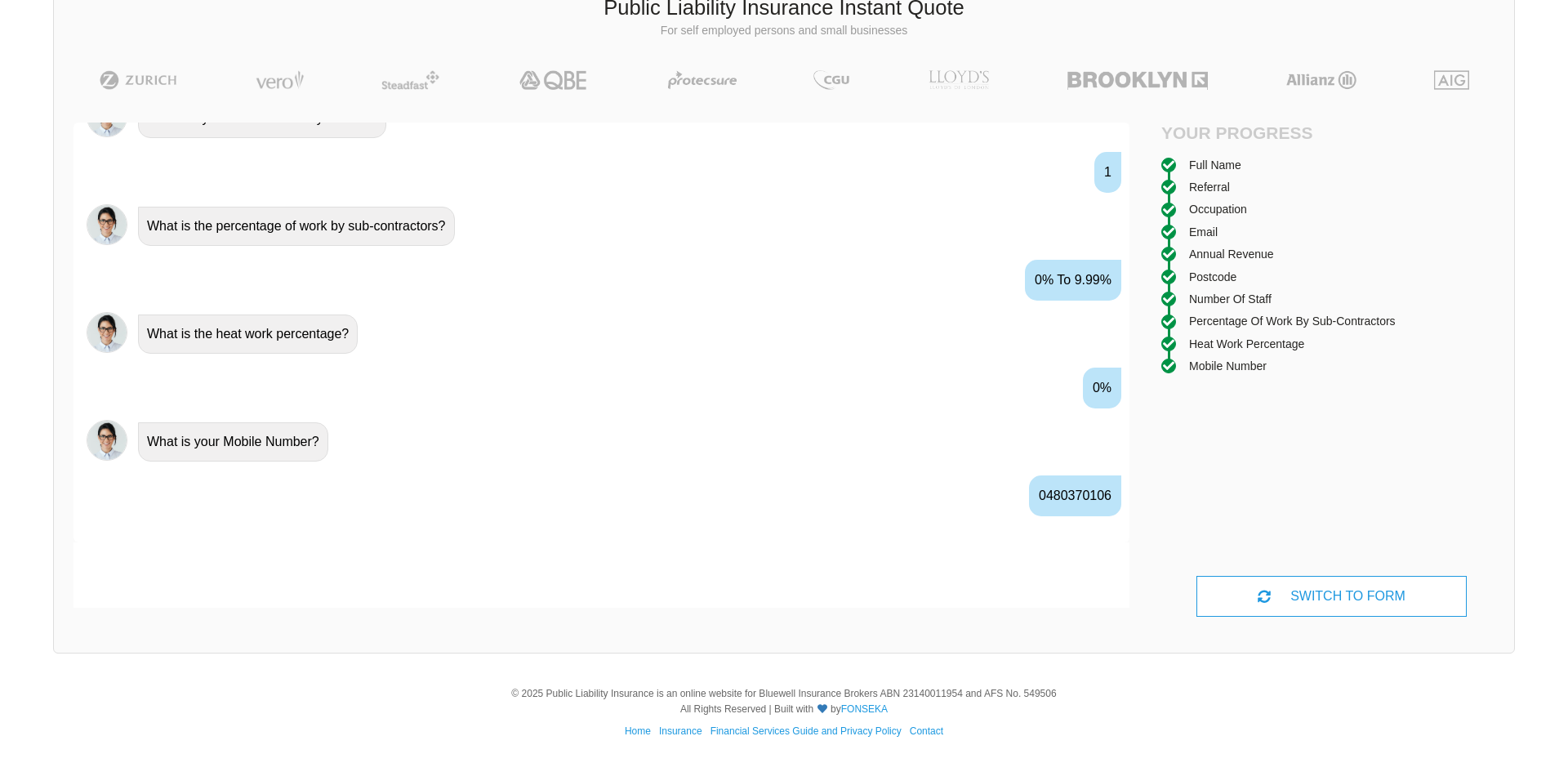
scroll to position [1432, 0]
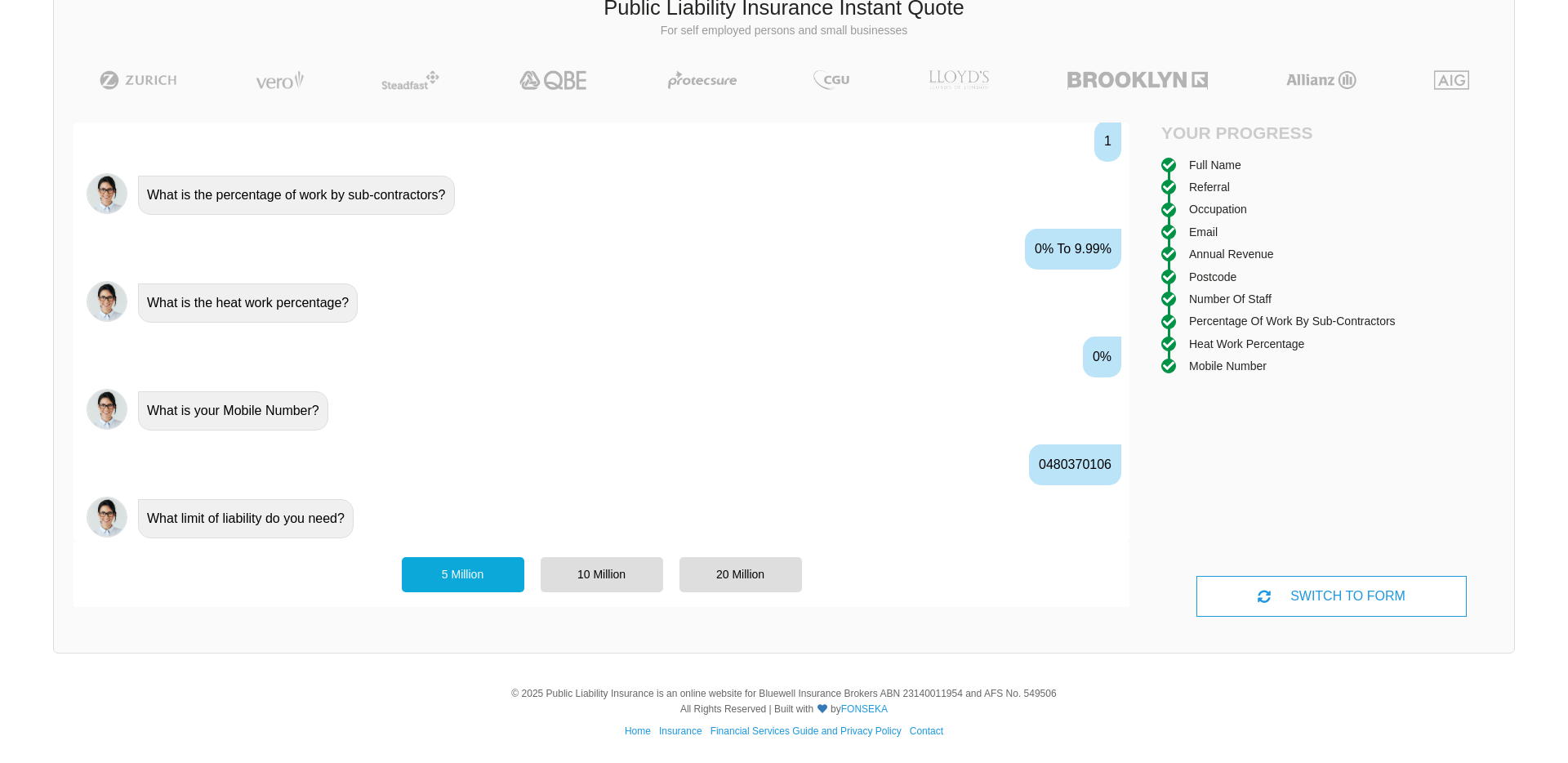
click at [474, 578] on div "5 Million" at bounding box center [462, 574] width 122 height 34
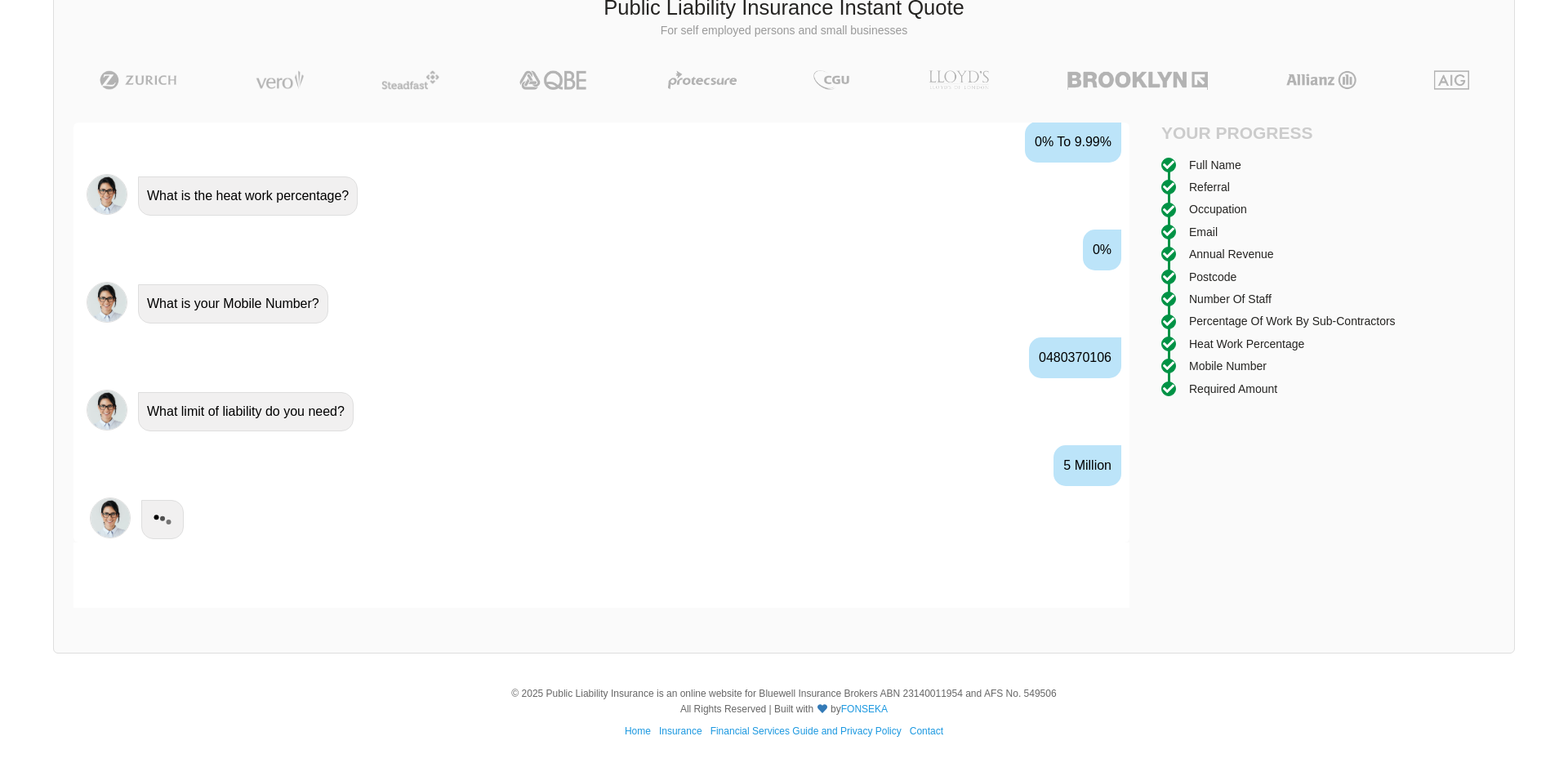
scroll to position [1540, 0]
click at [1172, 321] on icon at bounding box center [1168, 321] width 11 height 11
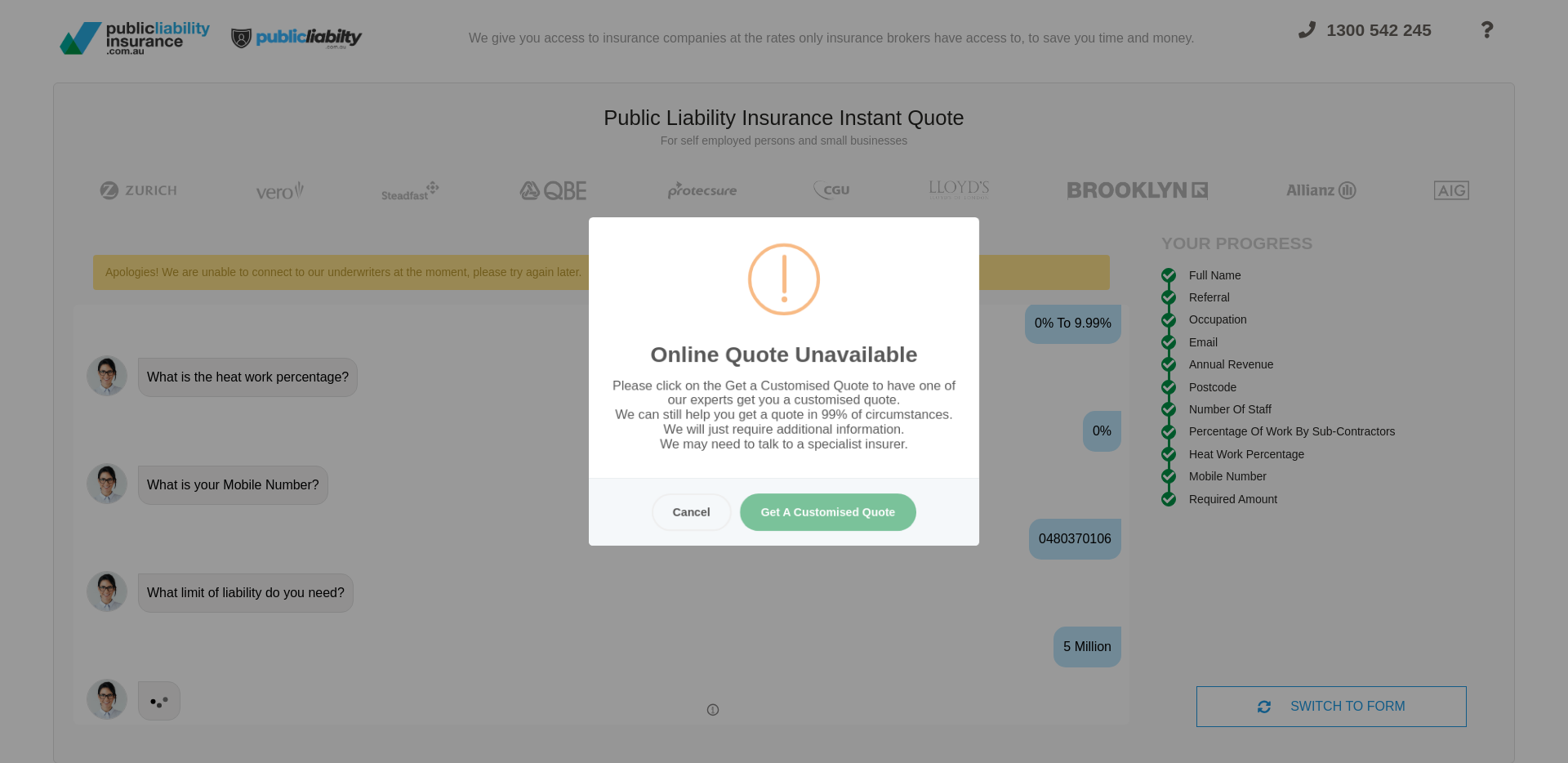
scroll to position [0, 0]
click at [695, 504] on button "Cancel" at bounding box center [692, 513] width 80 height 38
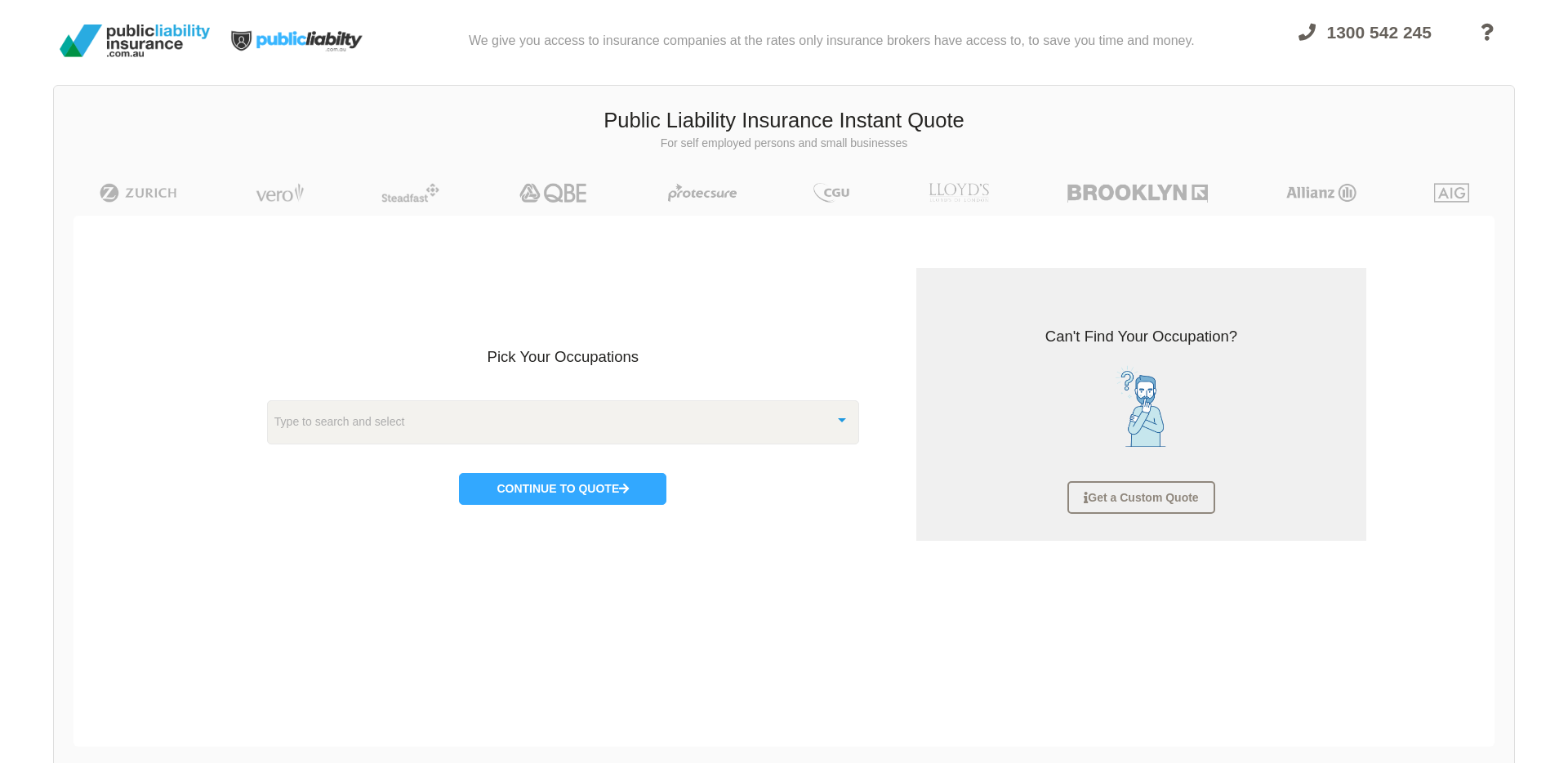
scroll to position [41, 0]
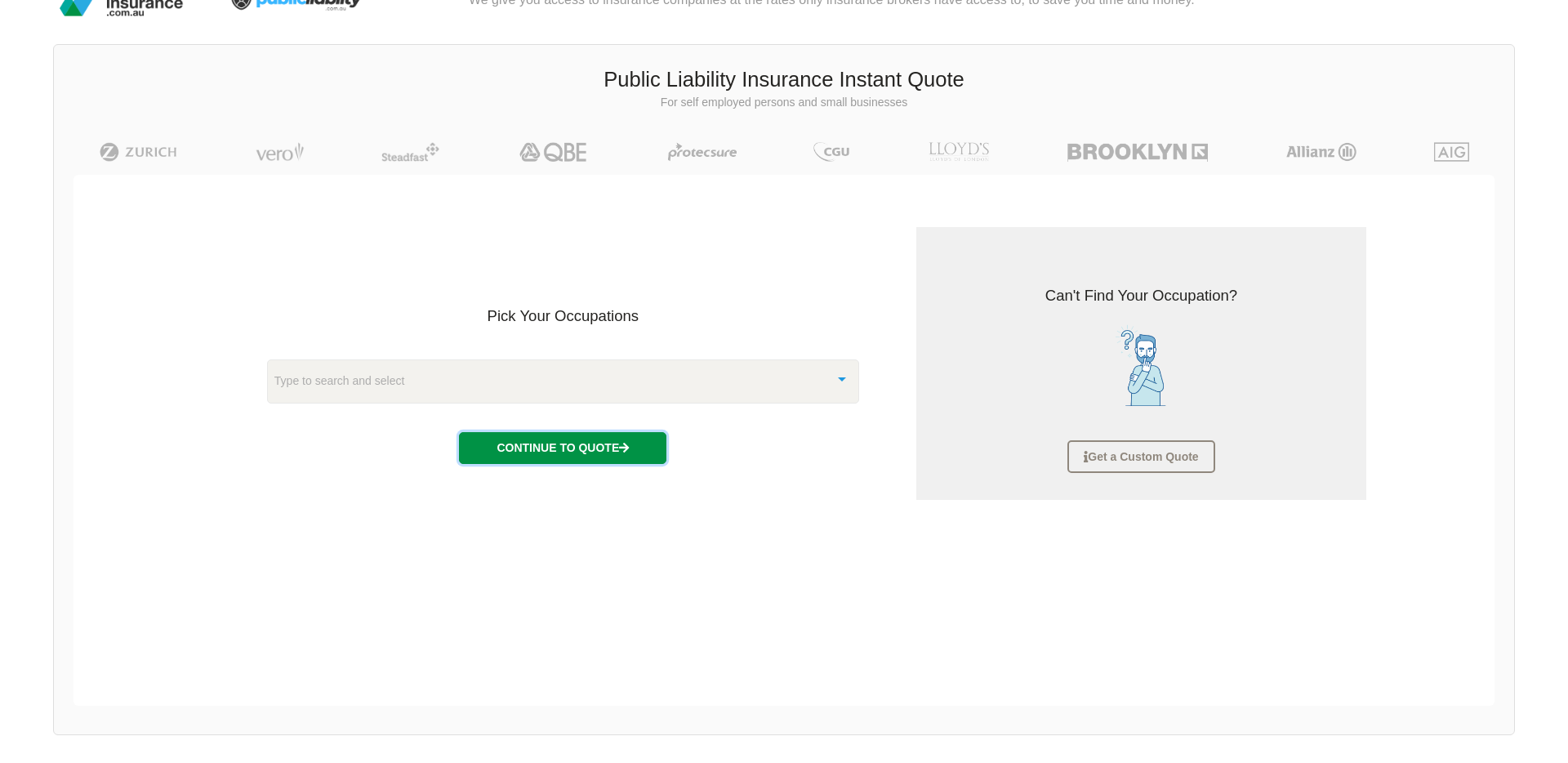
click at [568, 440] on button "Continue to Quote" at bounding box center [562, 448] width 208 height 31
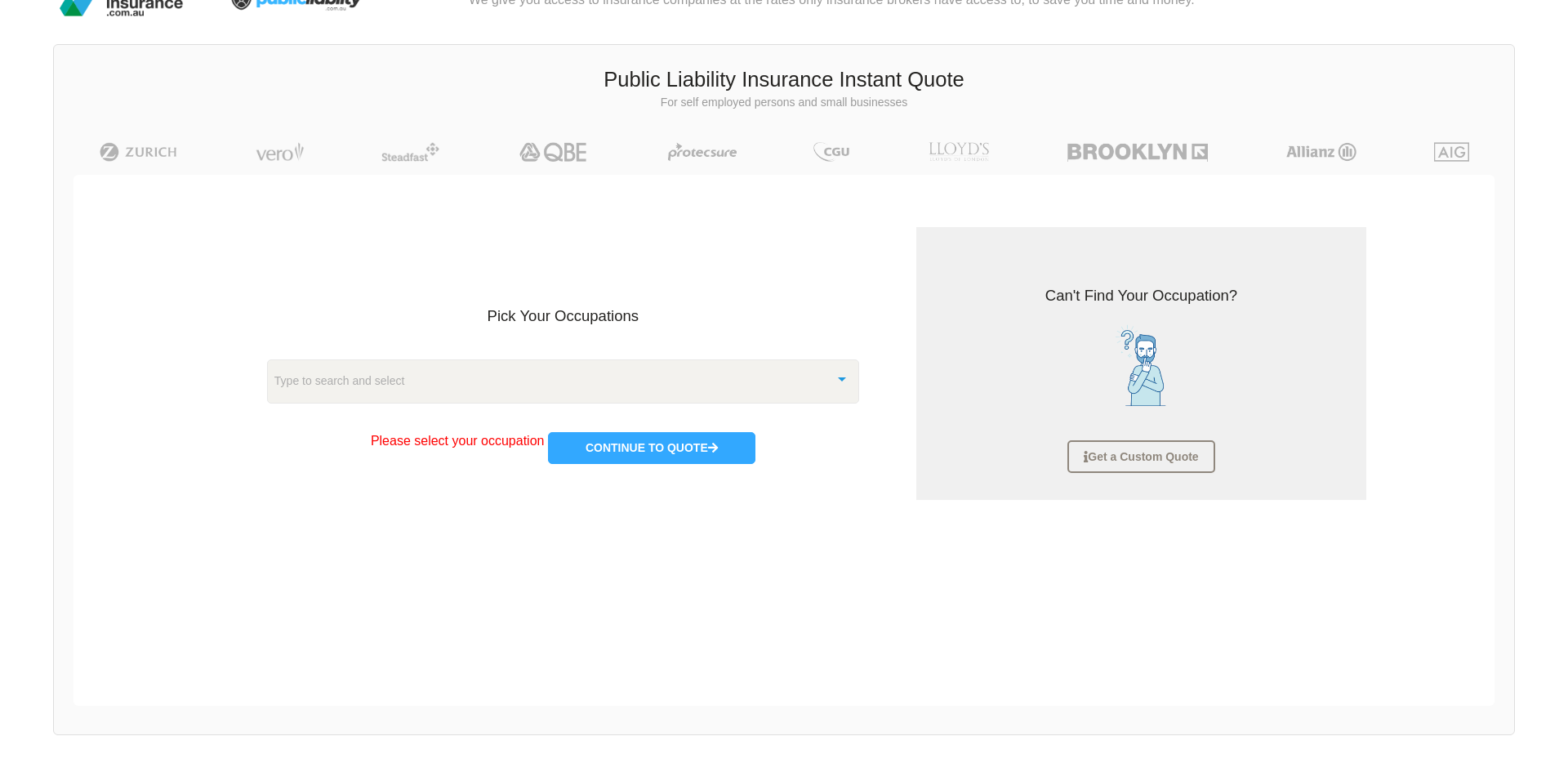
click at [614, 360] on div "Type to search and select" at bounding box center [563, 382] width 592 height 44
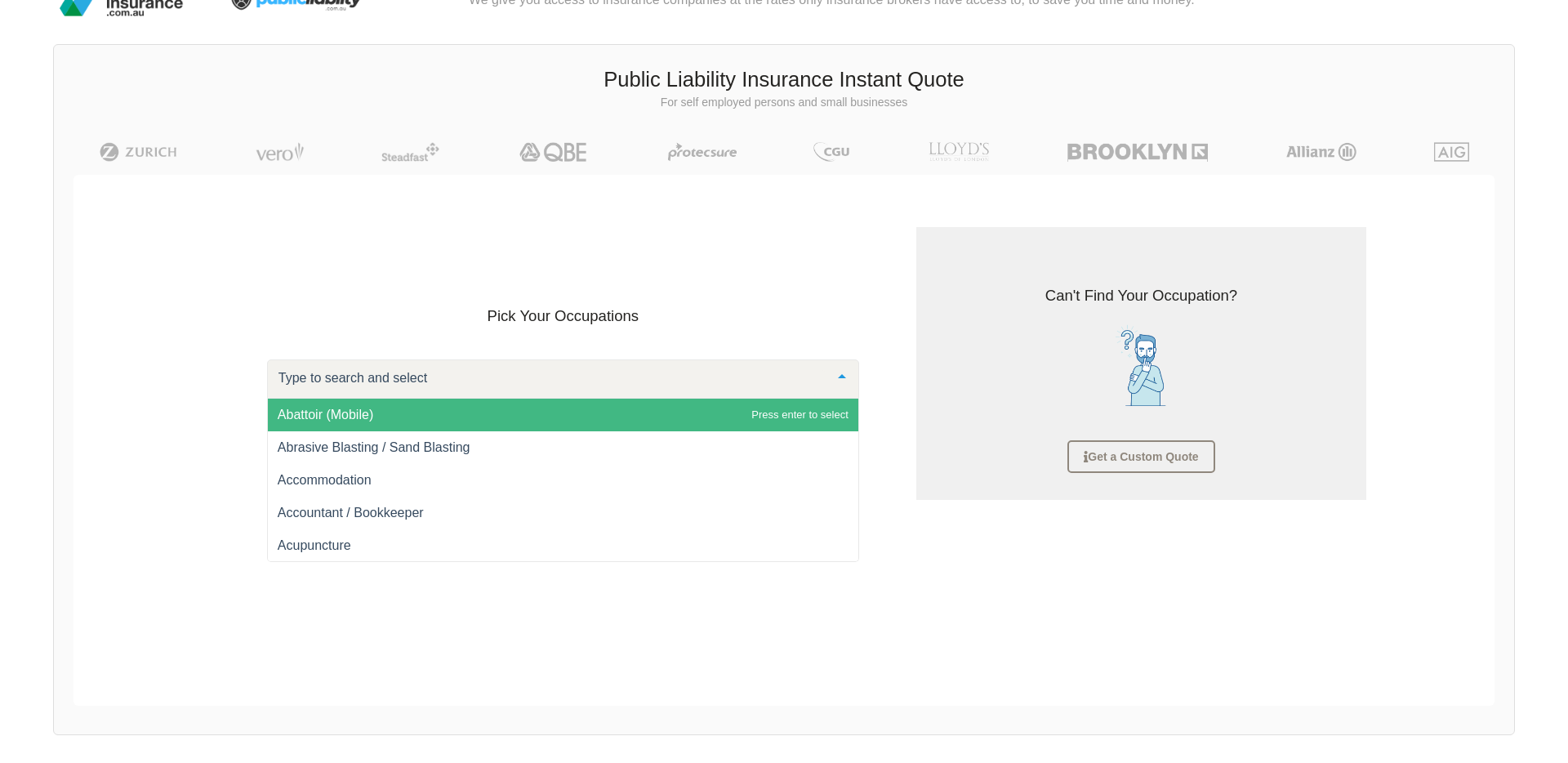
click at [112, 417] on div "Pick Your Occupations Abattoir (Mobile) Abrasive Blasting / Sand Blasting Accom…" at bounding box center [783, 364] width 1429 height 378
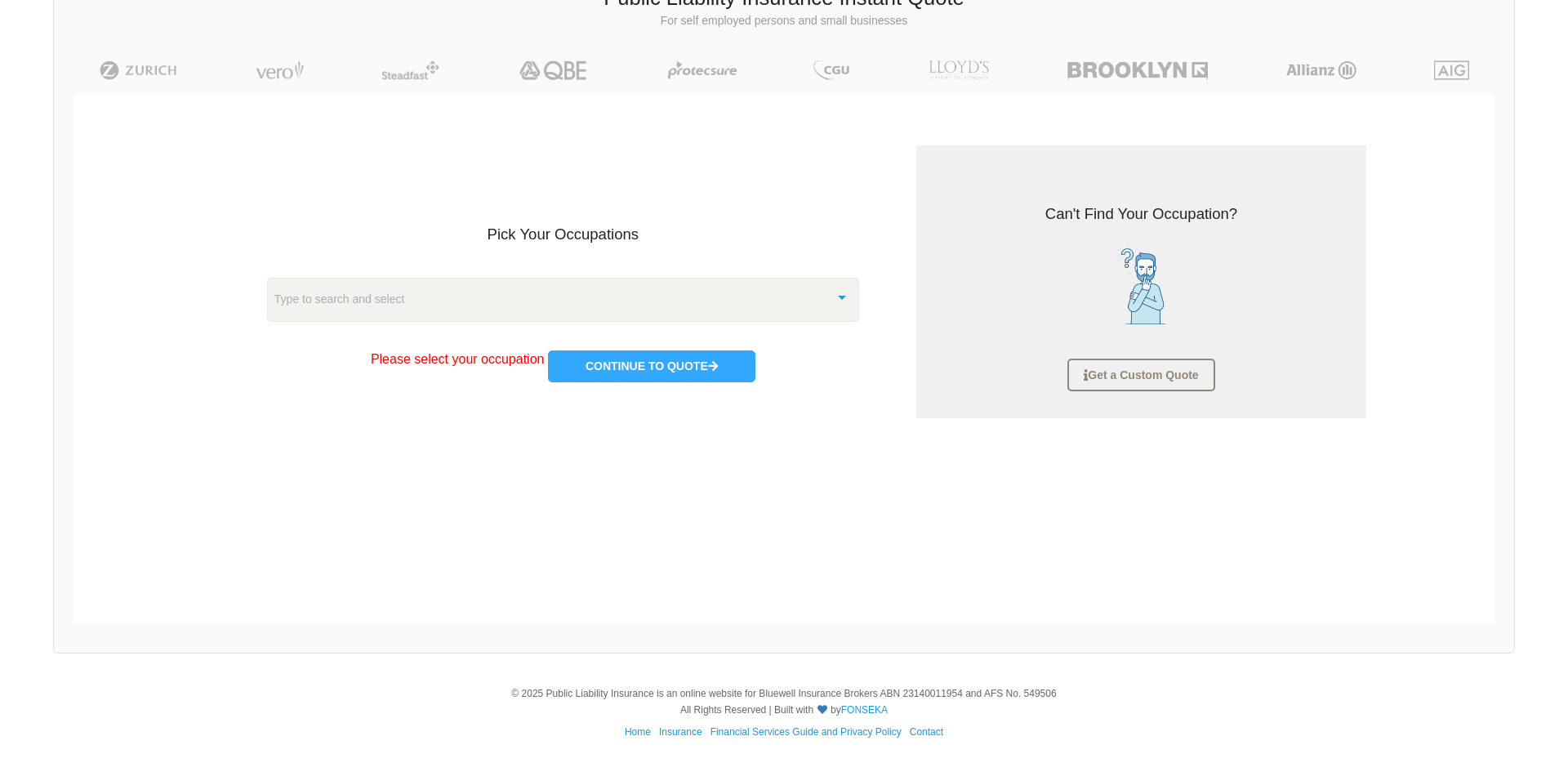
scroll to position [0, 0]
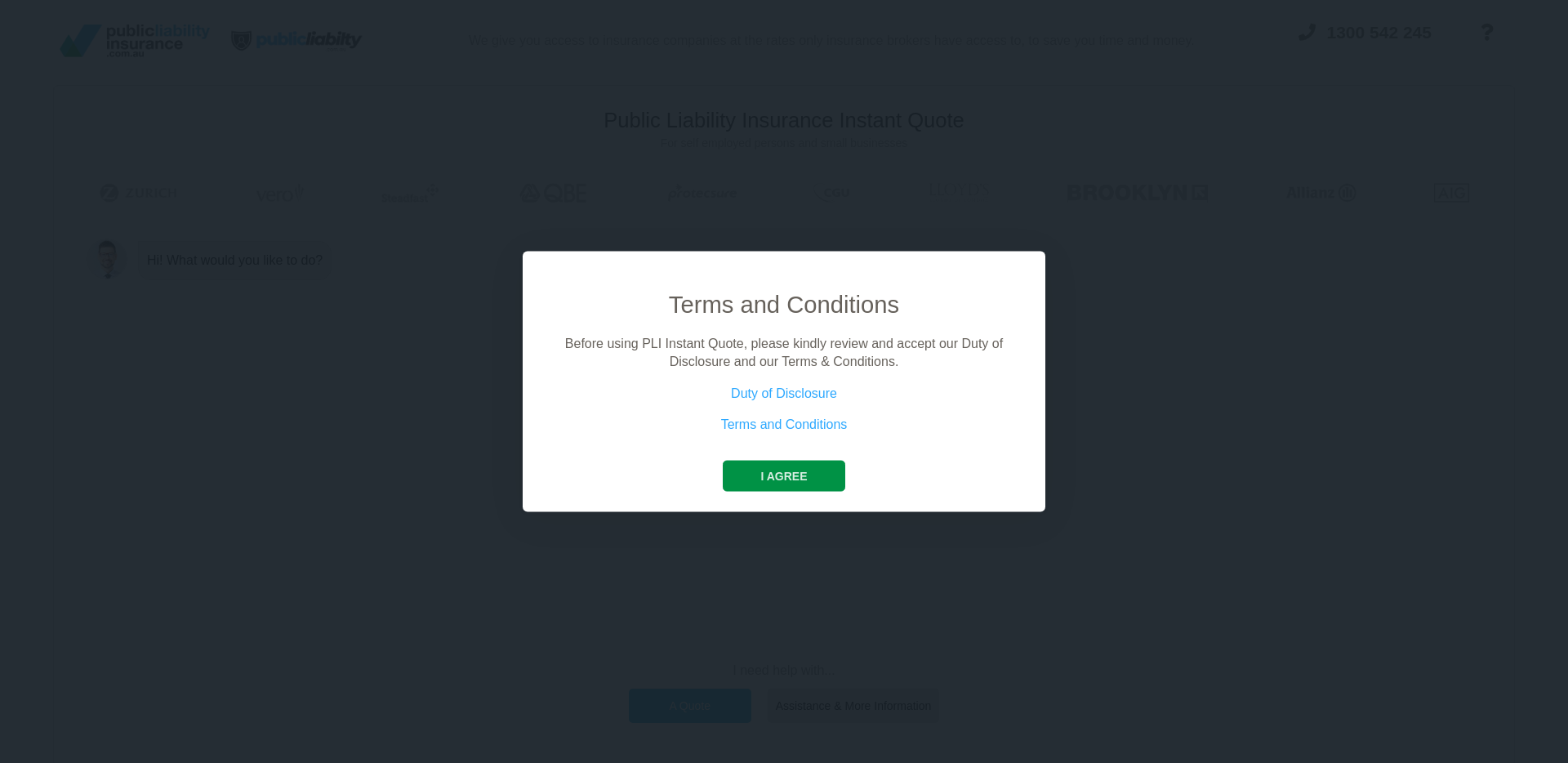
click at [778, 472] on button "I agree" at bounding box center [783, 475] width 121 height 31
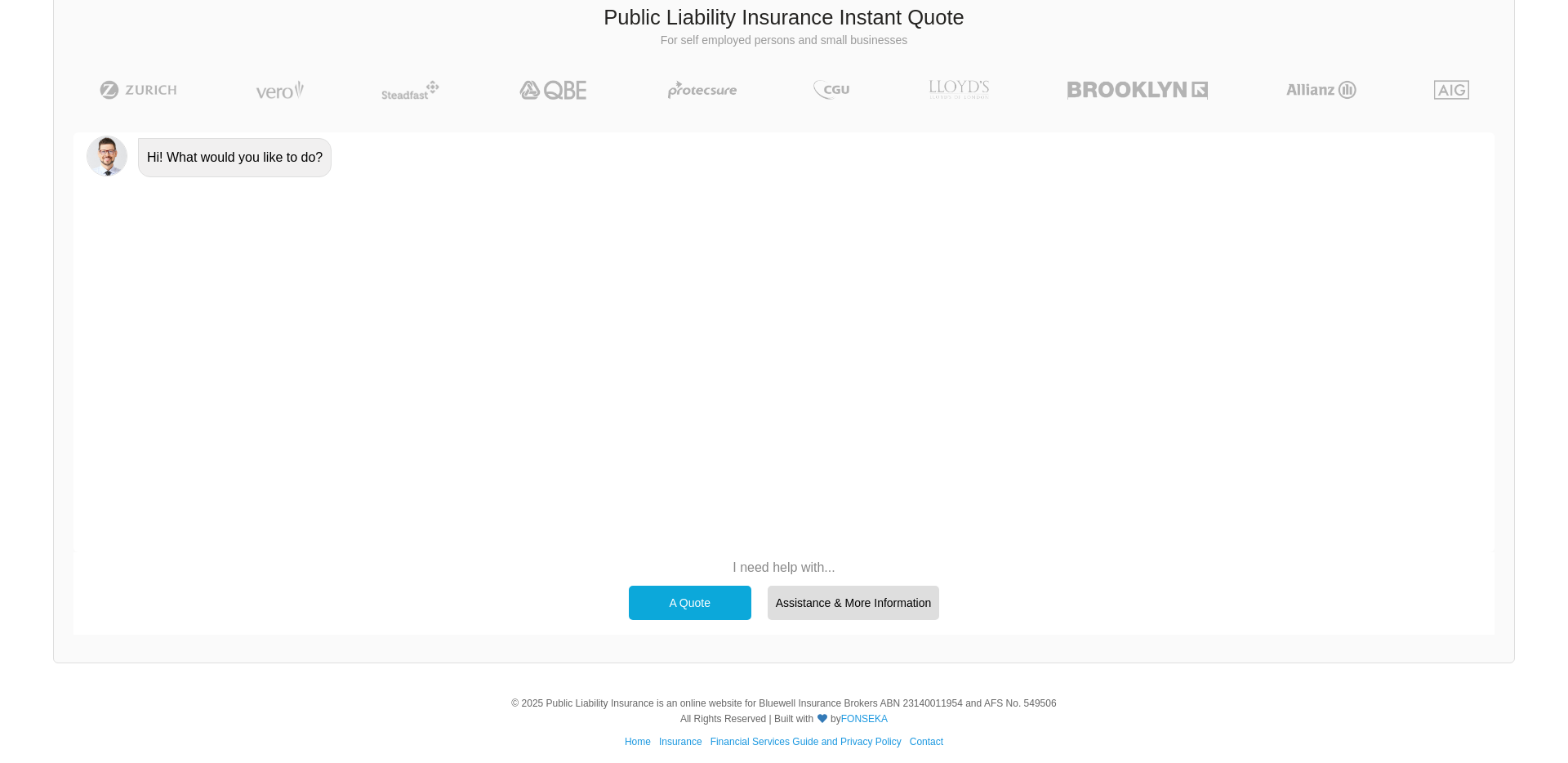
scroll to position [113, 0]
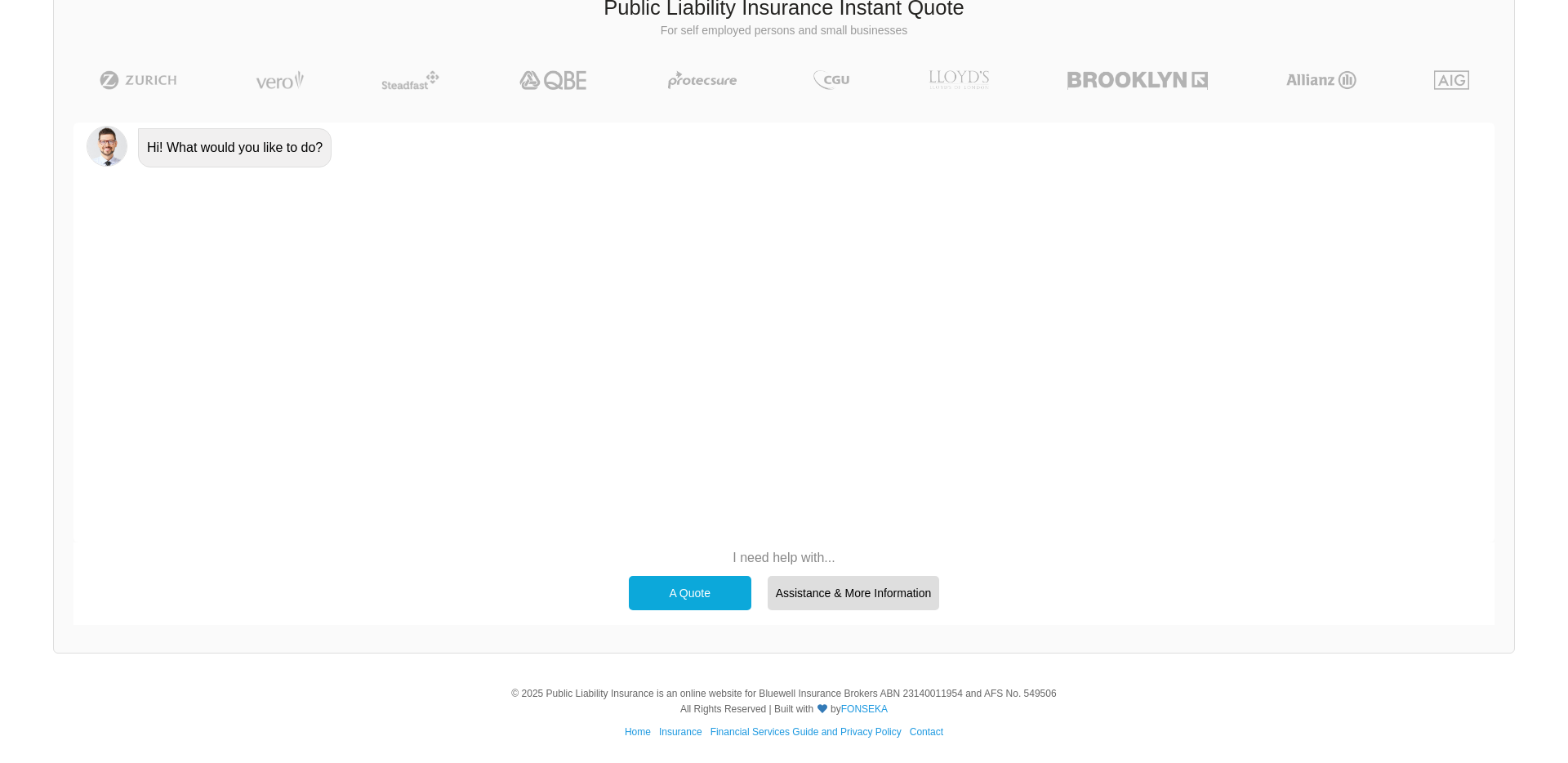
click at [680, 593] on div "A Quote" at bounding box center [689, 593] width 122 height 34
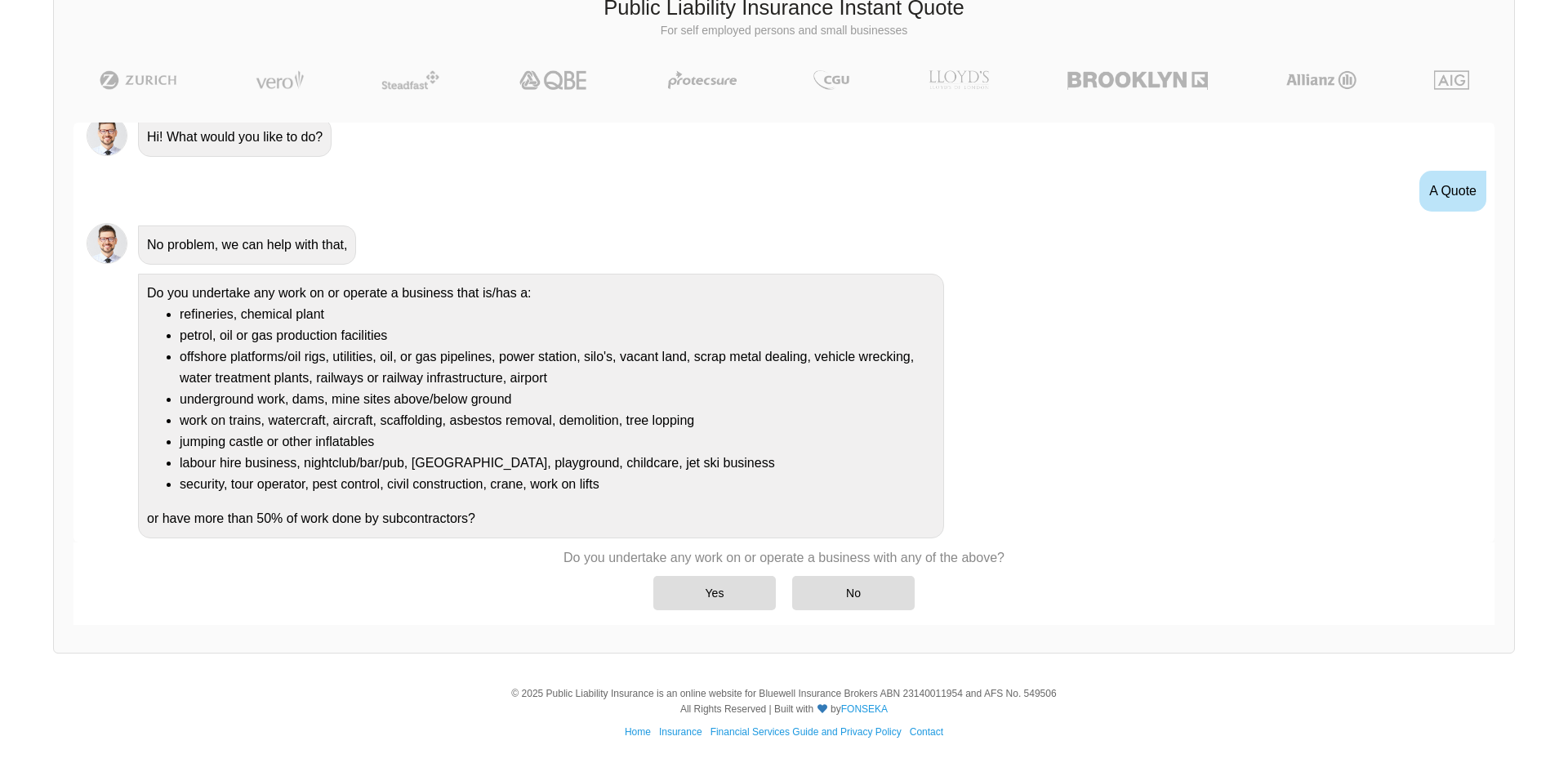
scroll to position [28, 0]
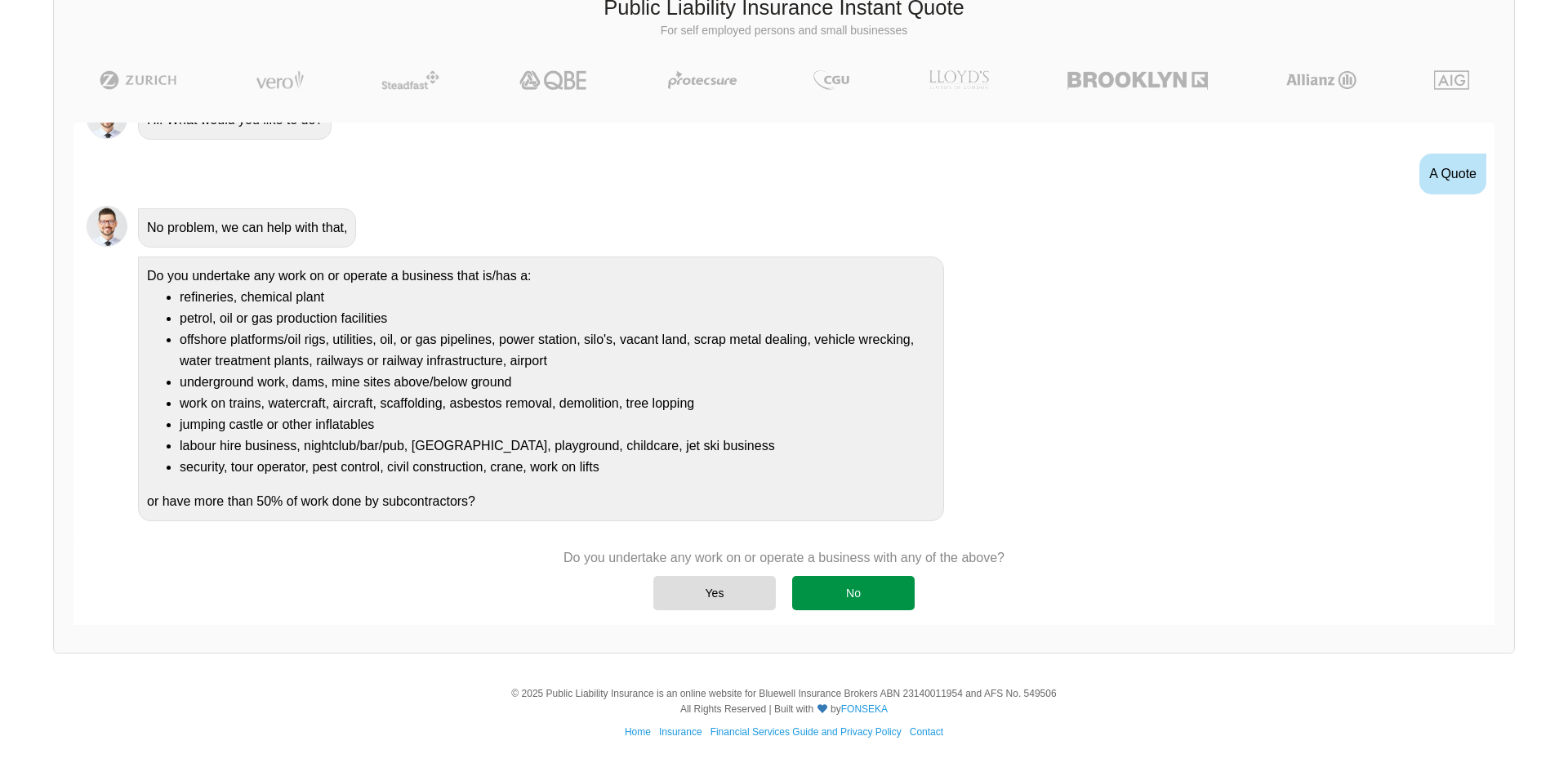
click at [828, 588] on div "No" at bounding box center [852, 593] width 122 height 34
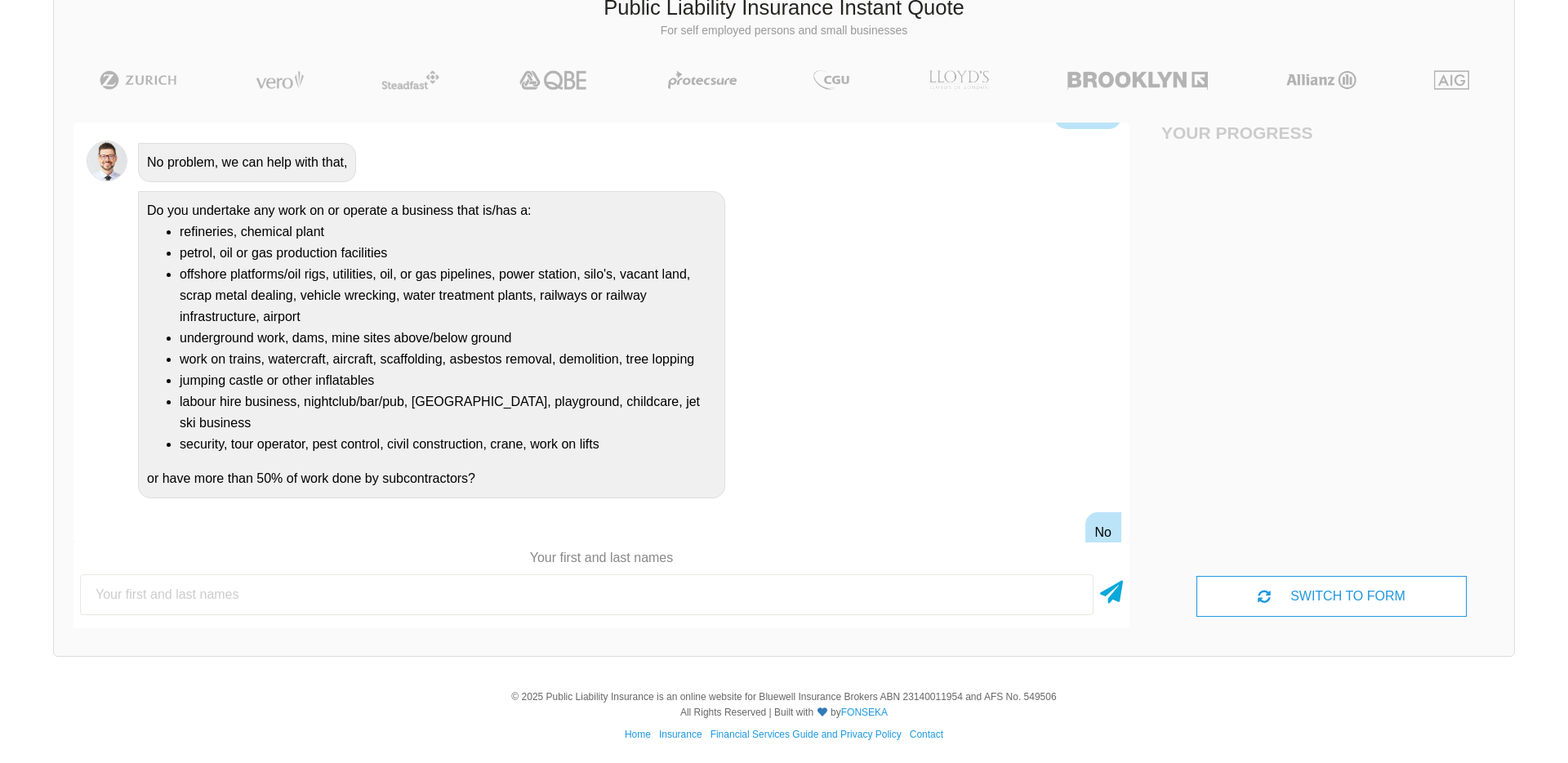
scroll to position [226, 0]
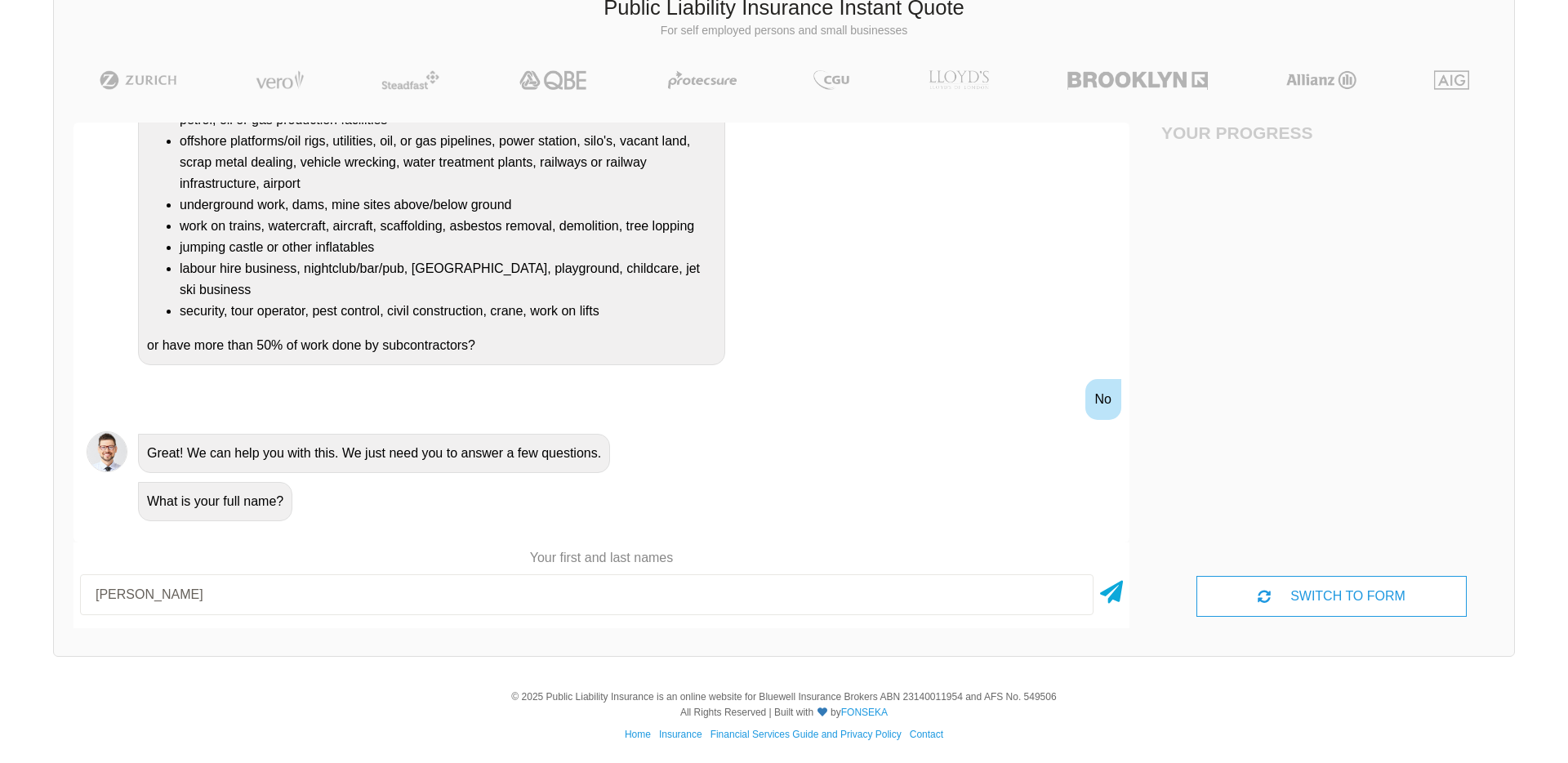
type input "[PERSON_NAME]"
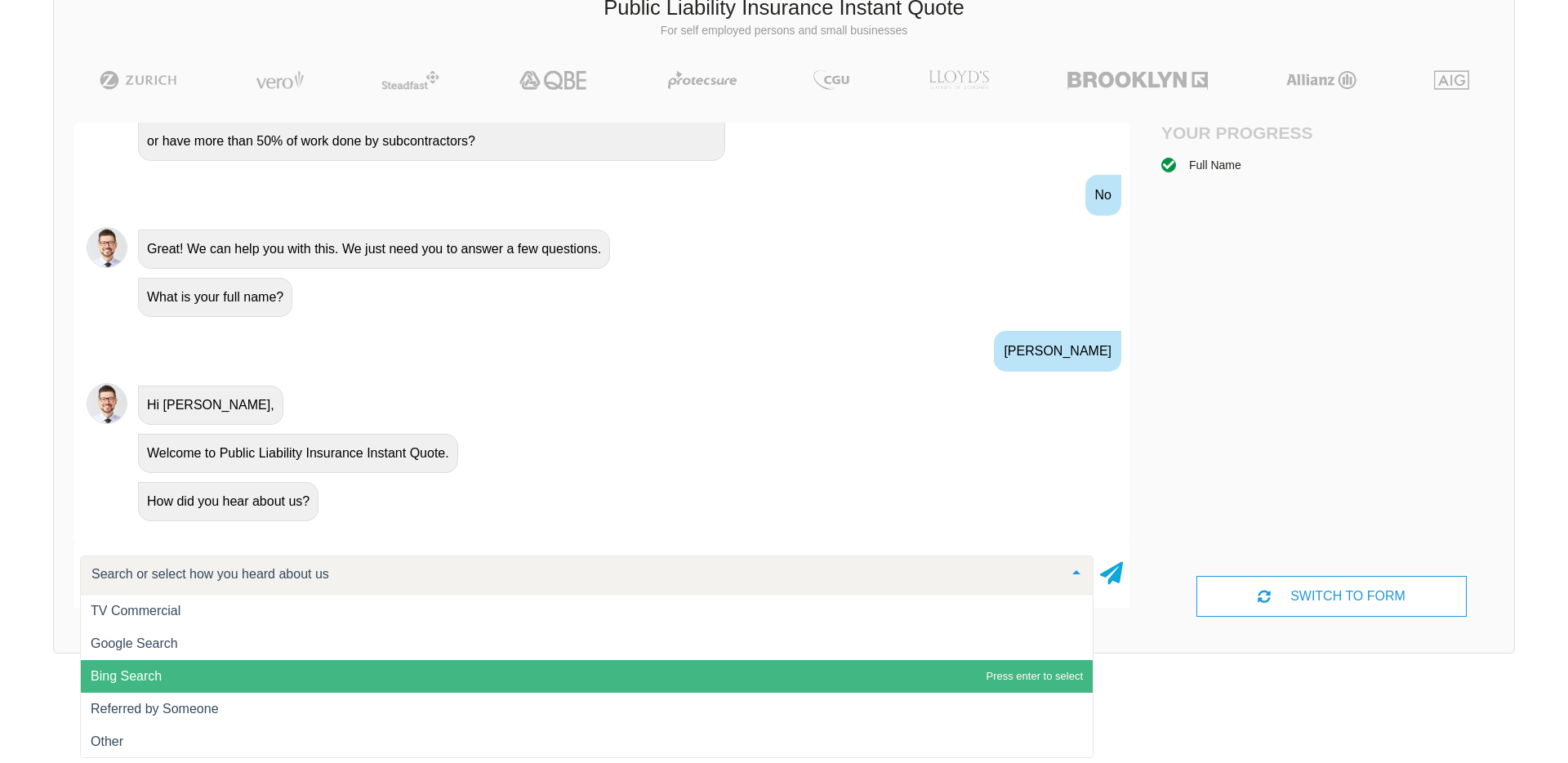
scroll to position [1, 0]
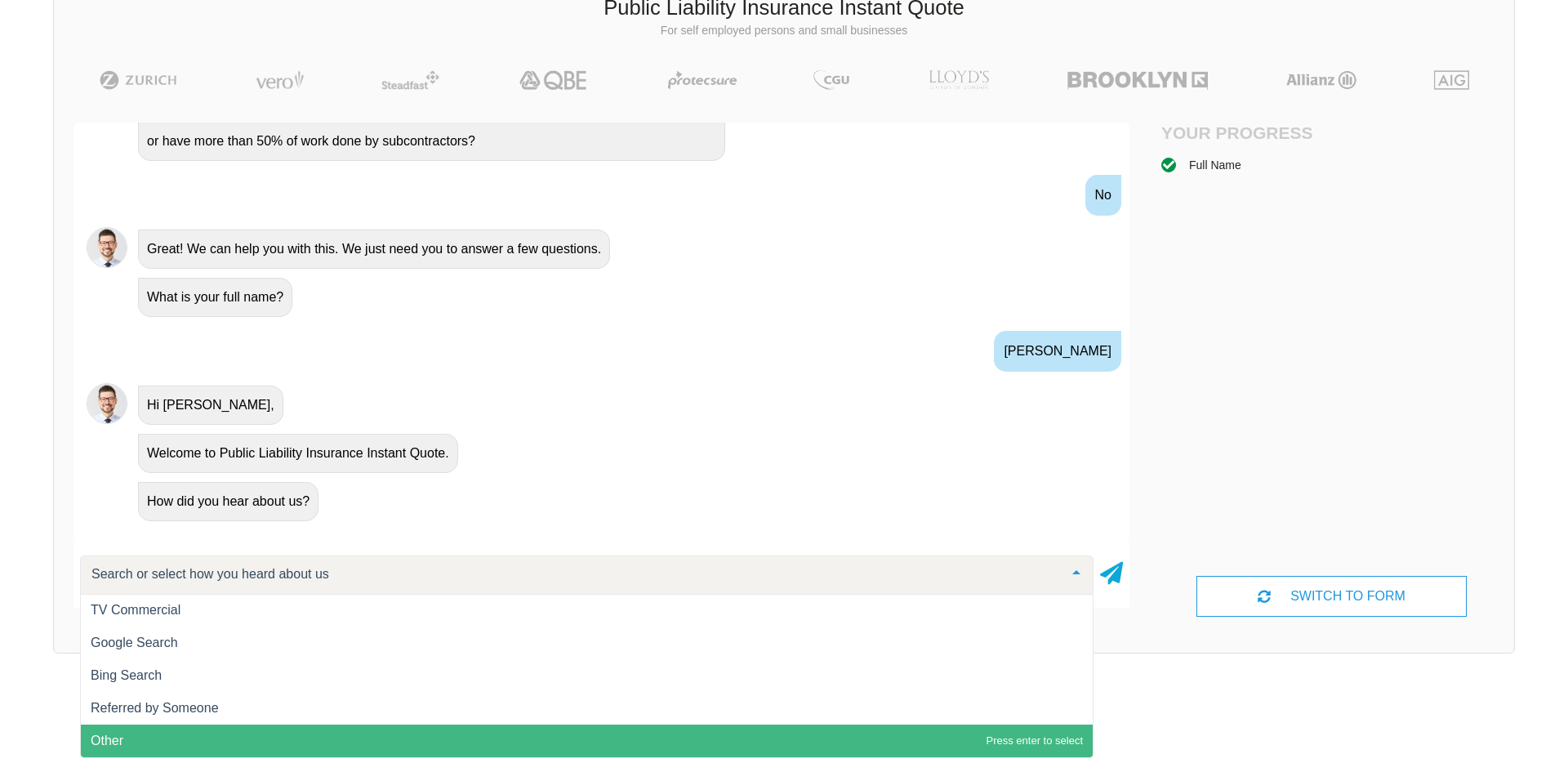
click at [174, 734] on span "Other" at bounding box center [587, 741] width 1012 height 32
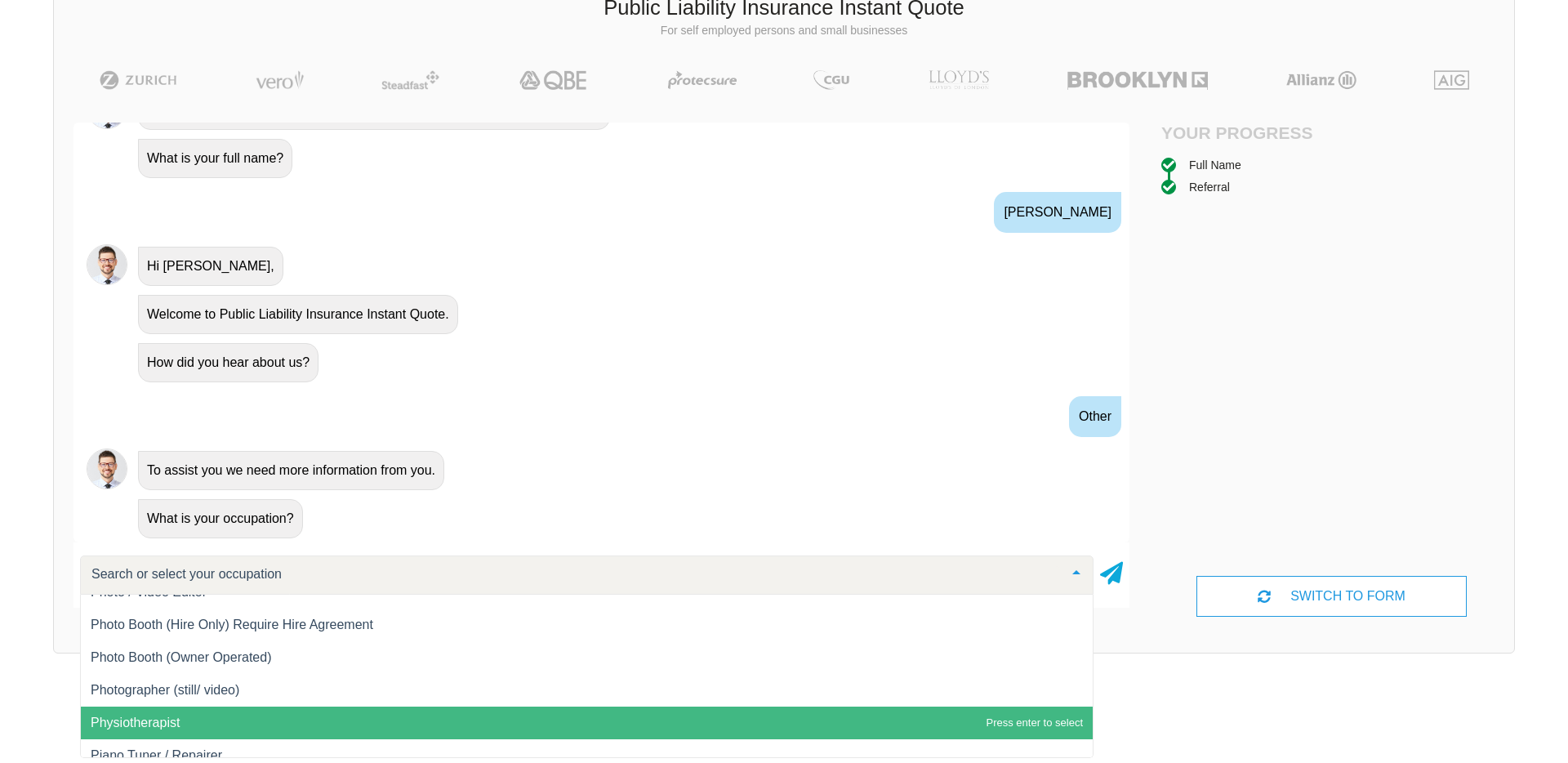
scroll to position [17338, 0]
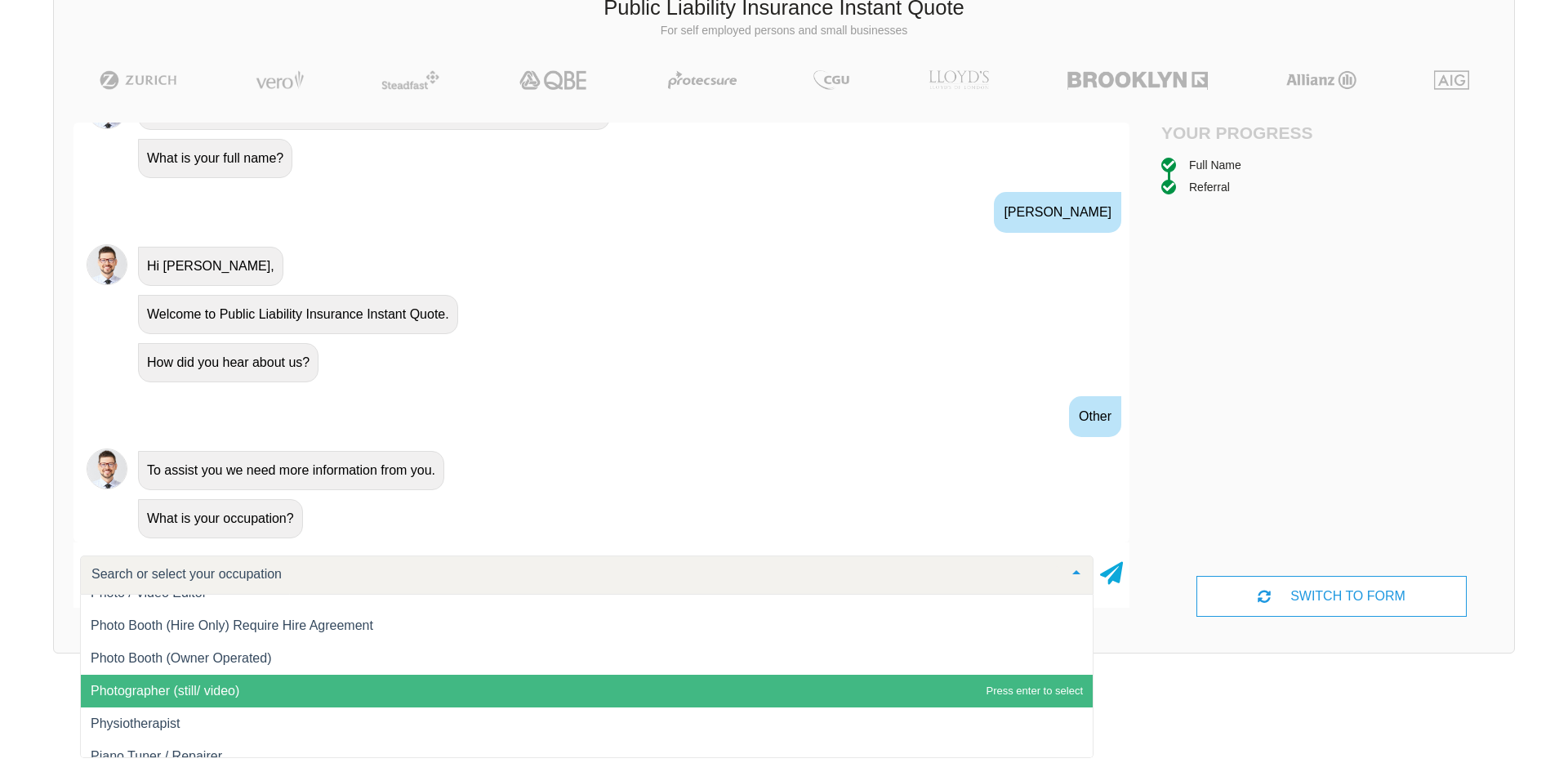
click at [249, 690] on span "Photographer (still/ video)" at bounding box center [587, 691] width 1012 height 32
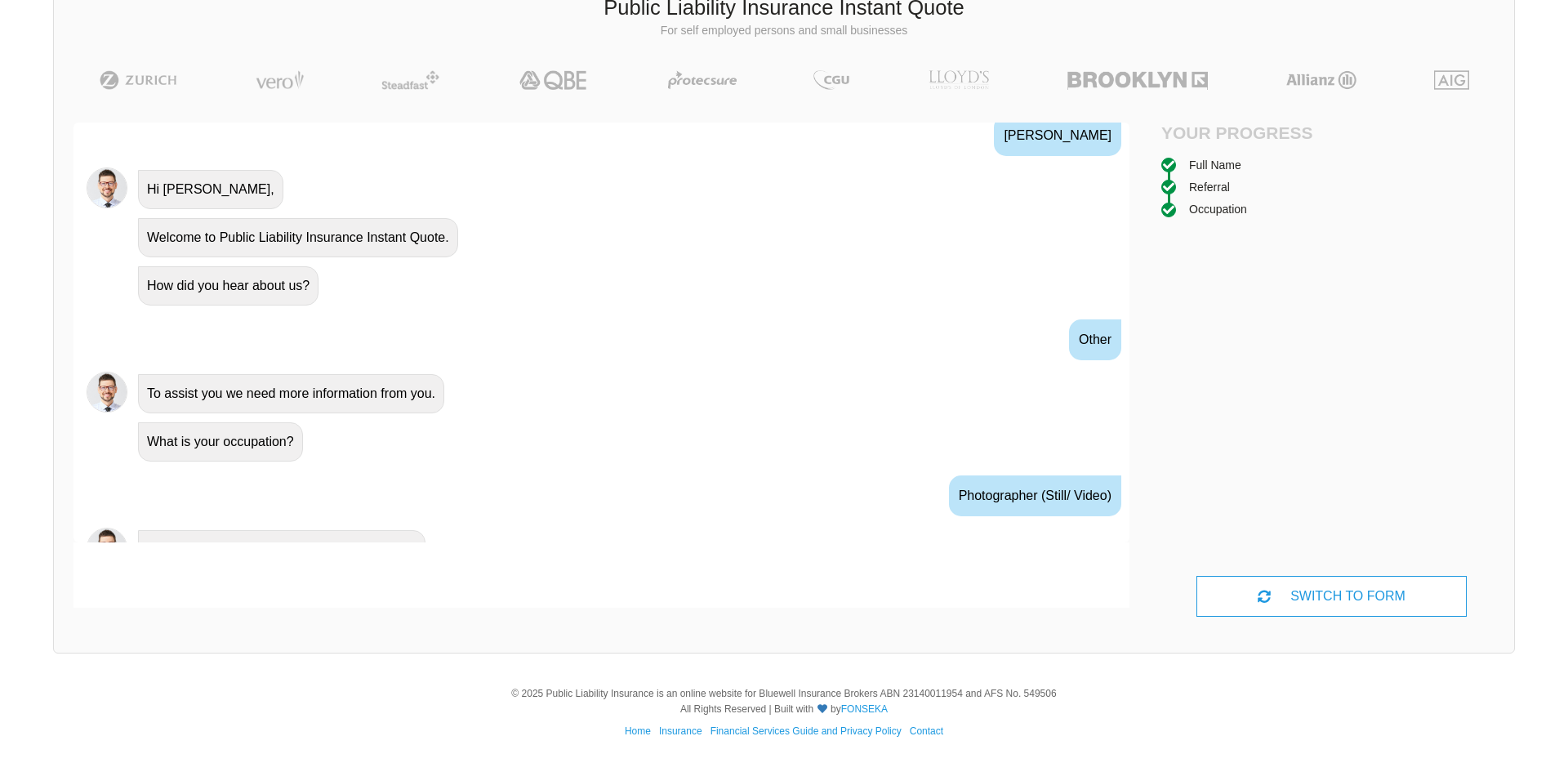
scroll to position [678, 0]
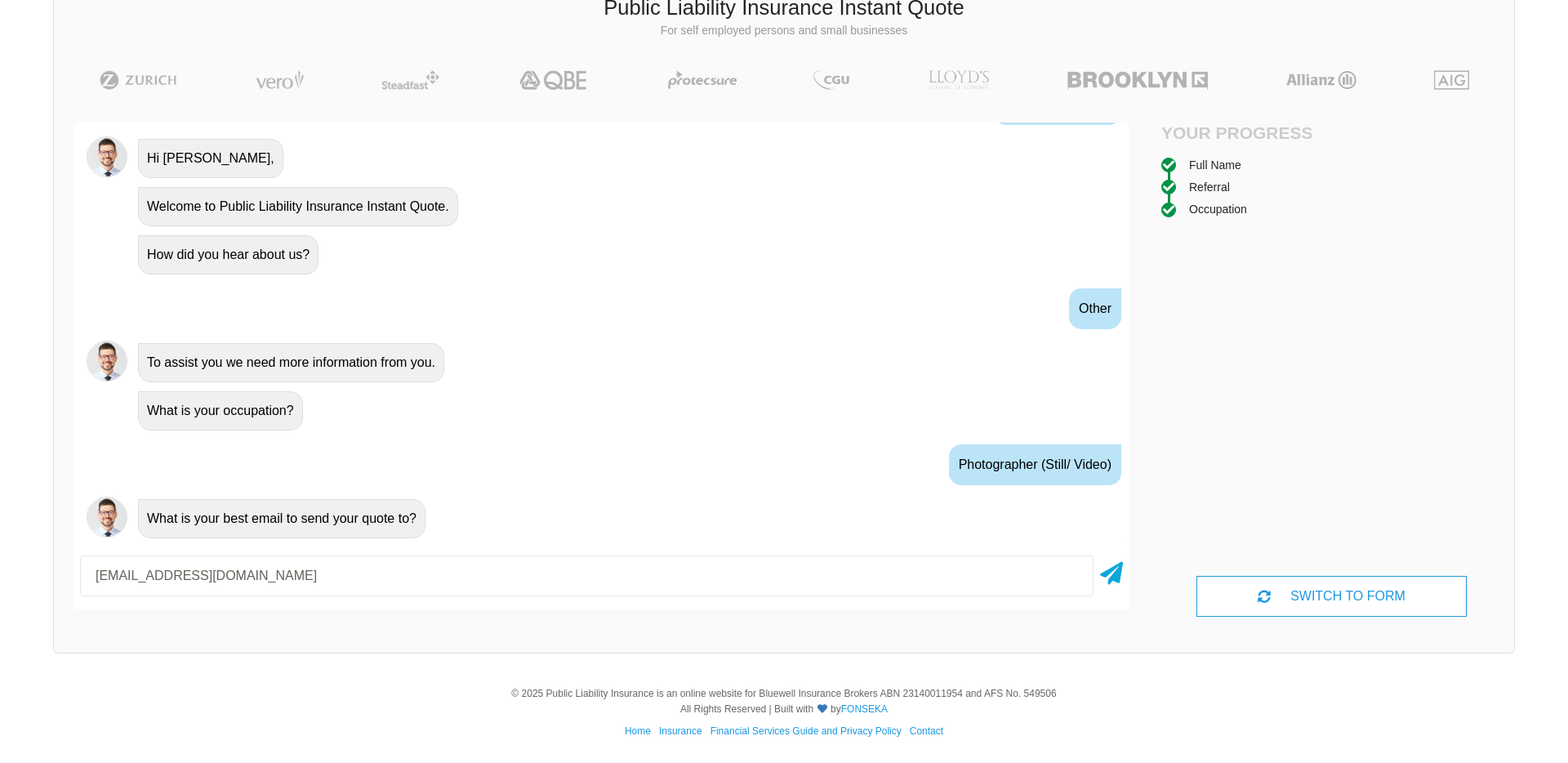
type input "[EMAIL_ADDRESS][DOMAIN_NAME]"
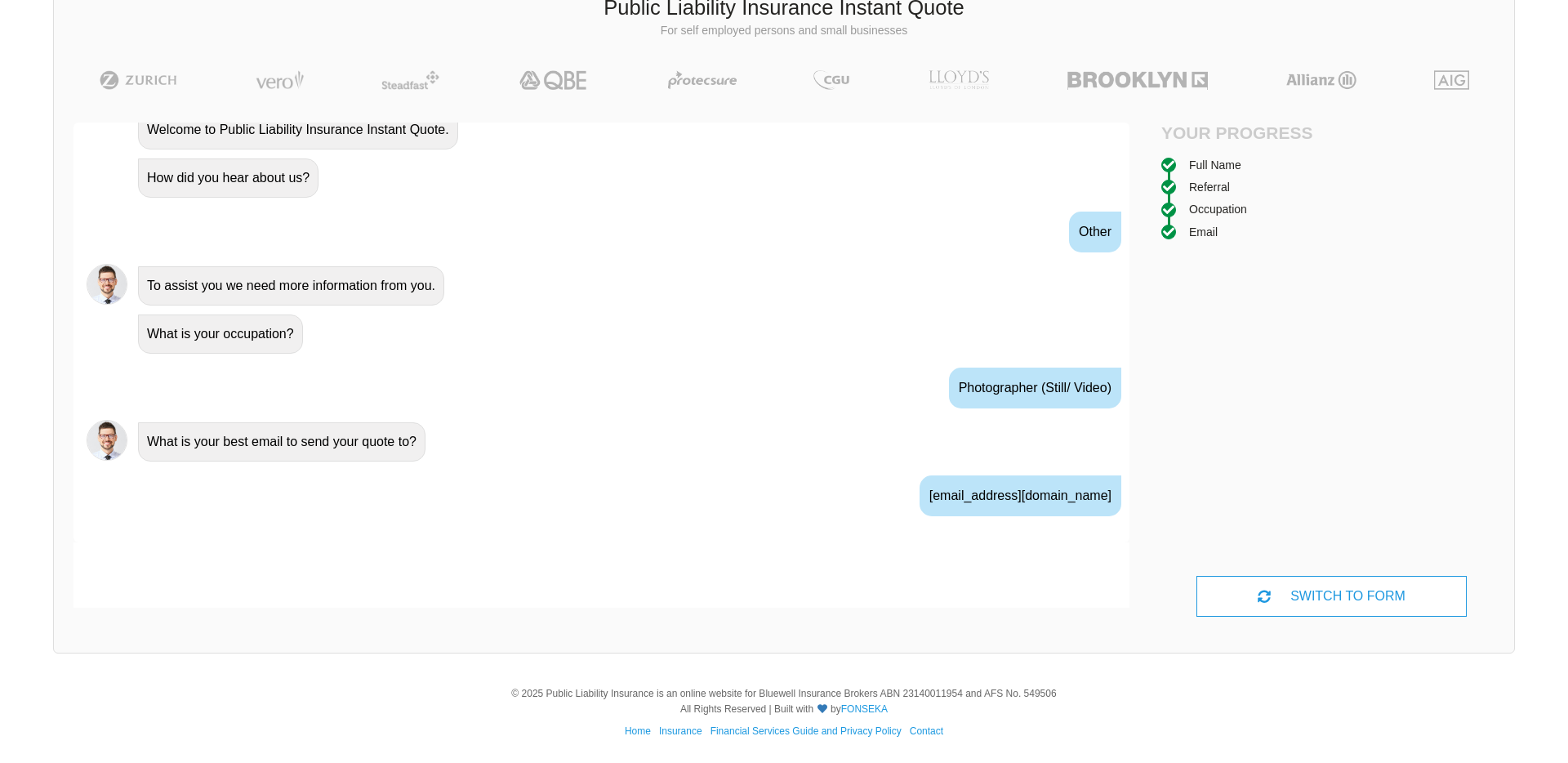
scroll to position [785, 0]
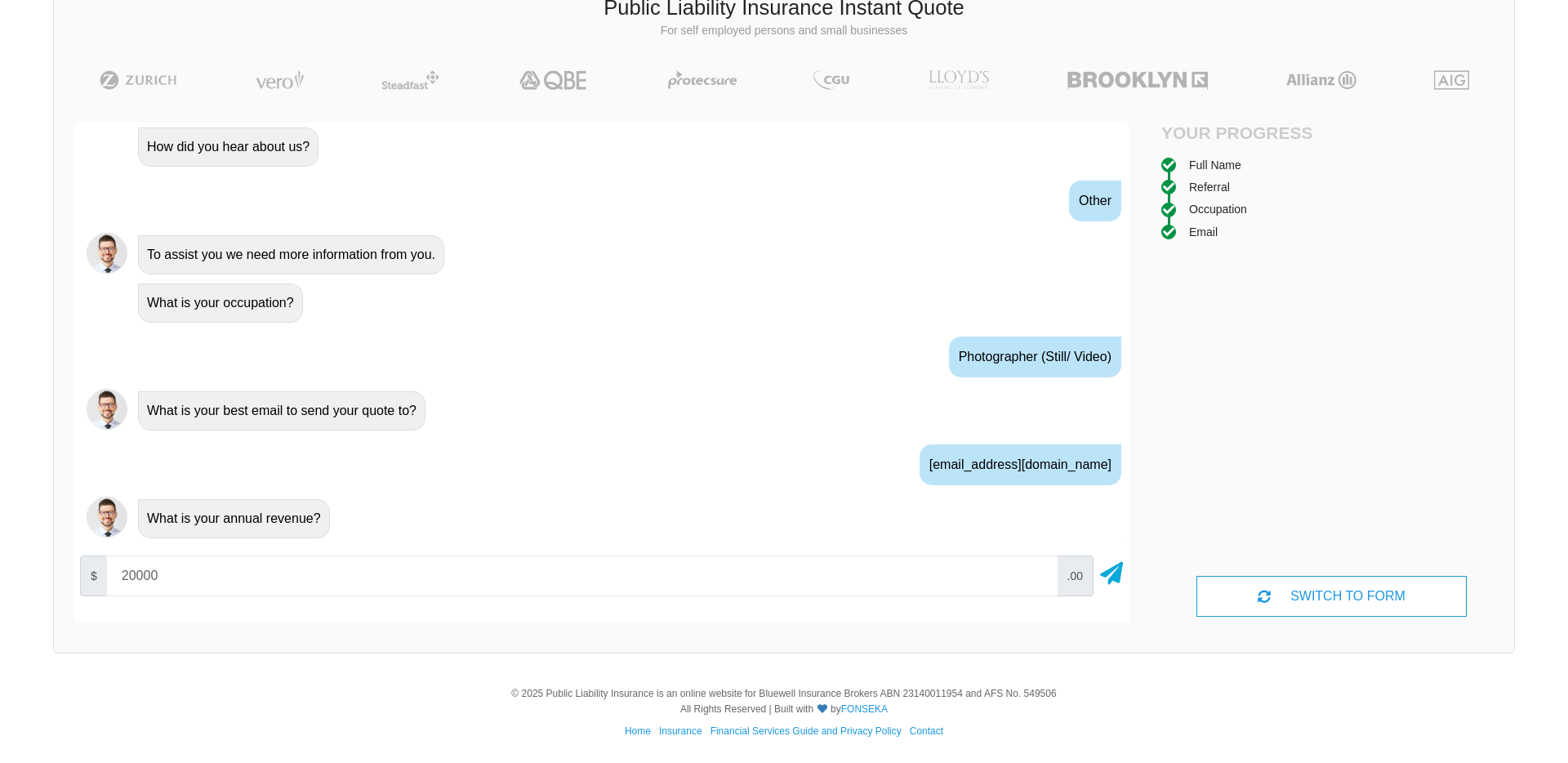
type input "20000"
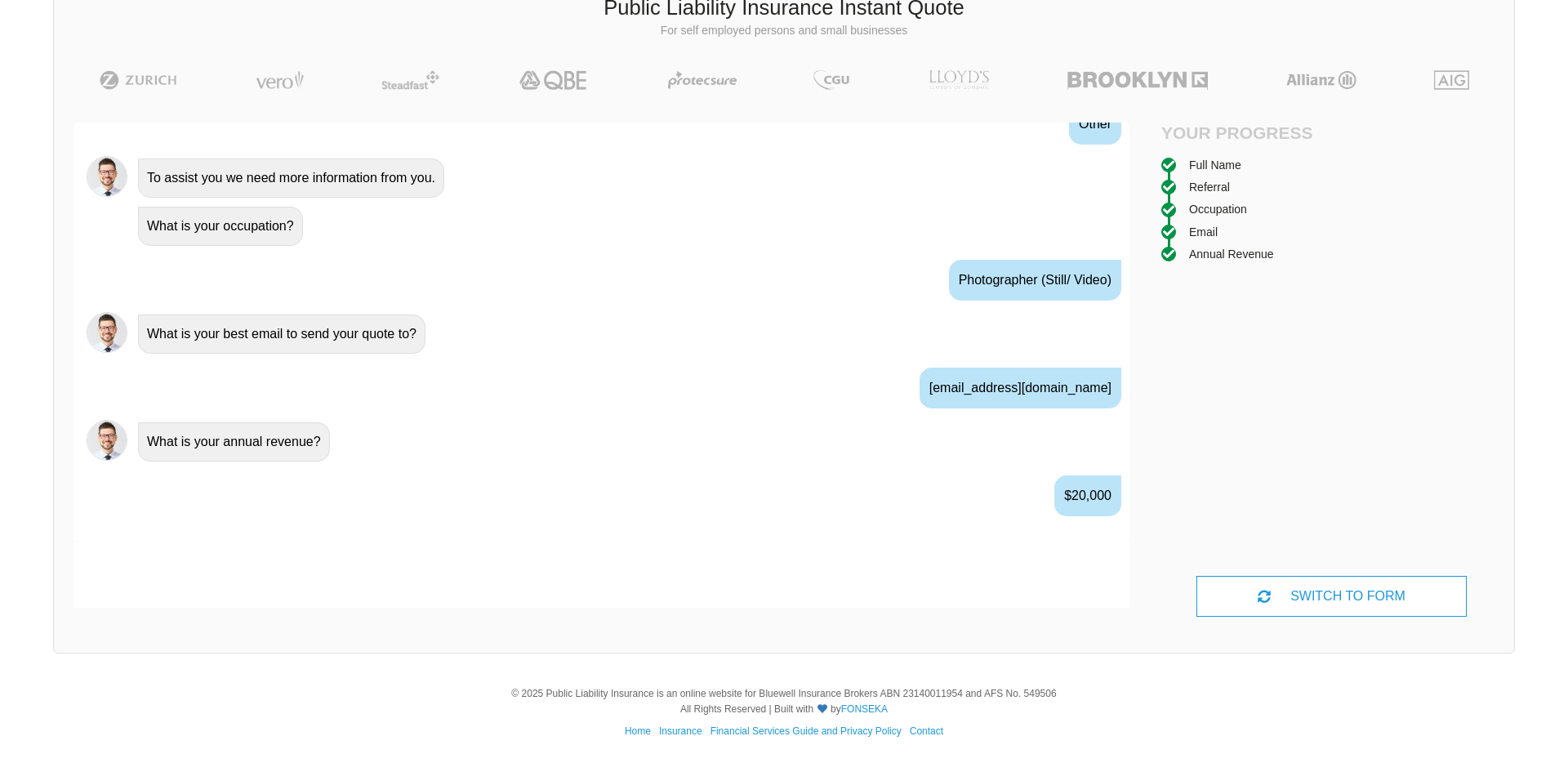
scroll to position [893, 0]
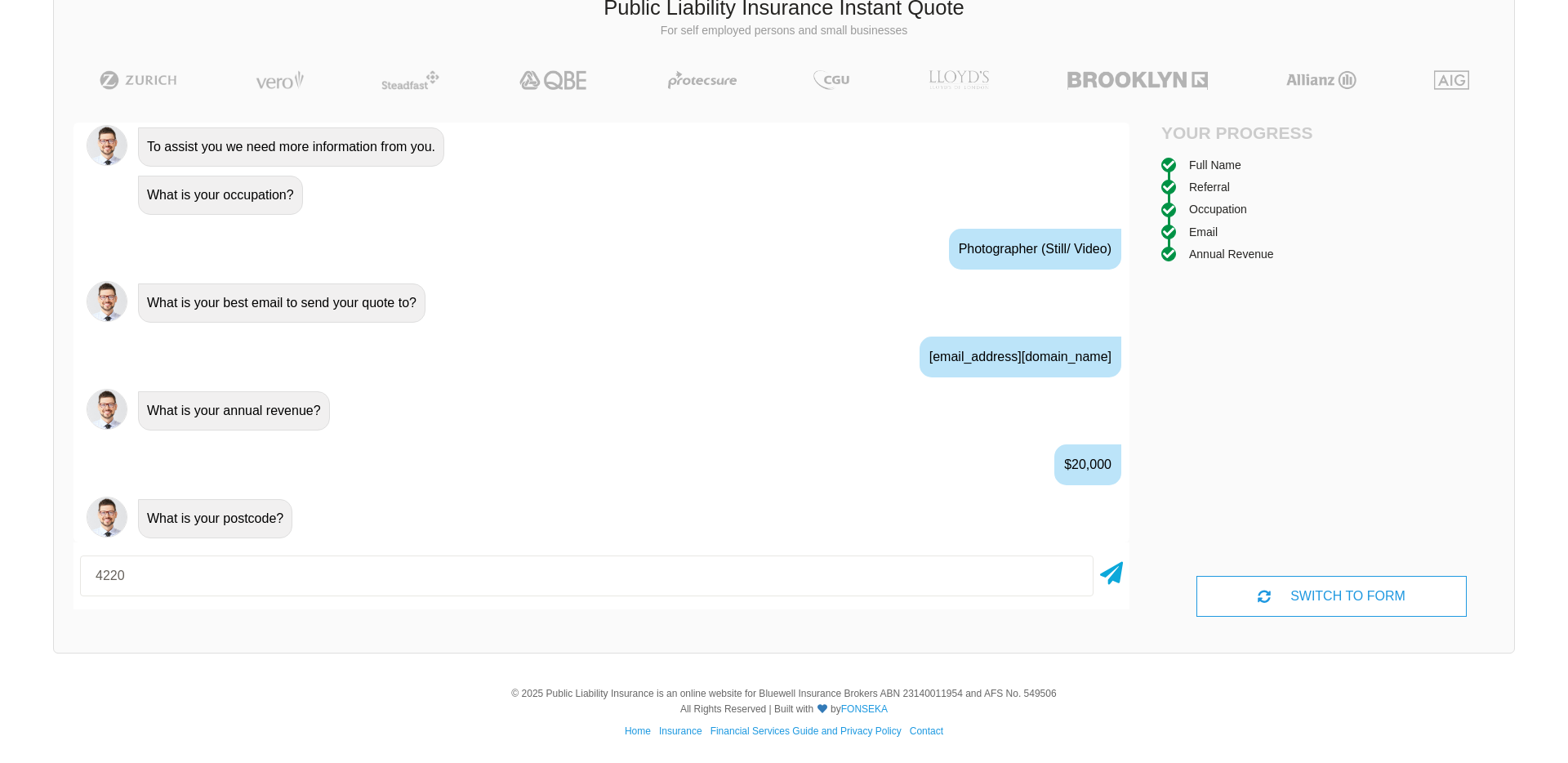
type input "4220"
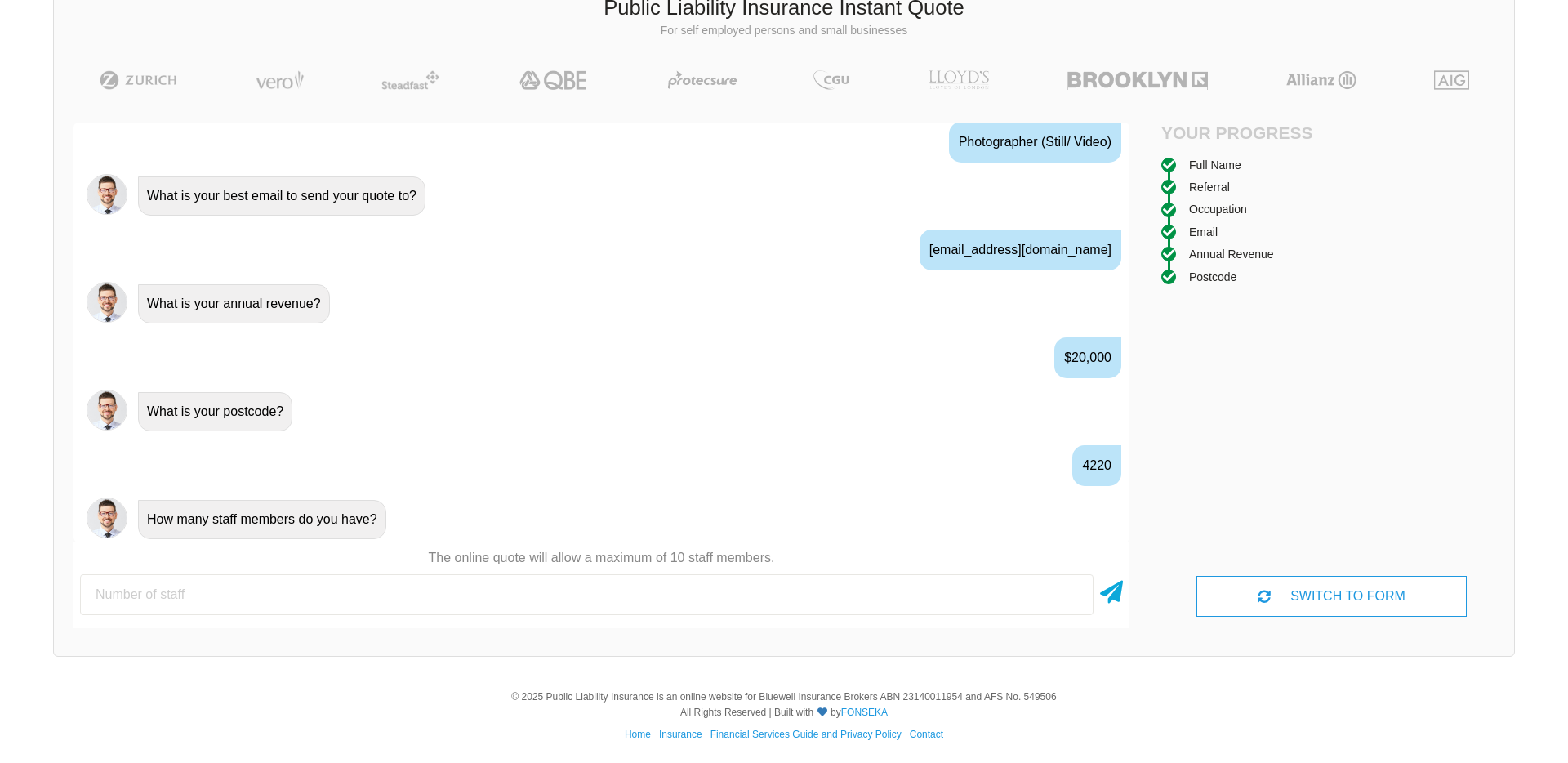
scroll to position [1001, 0]
type input "1"
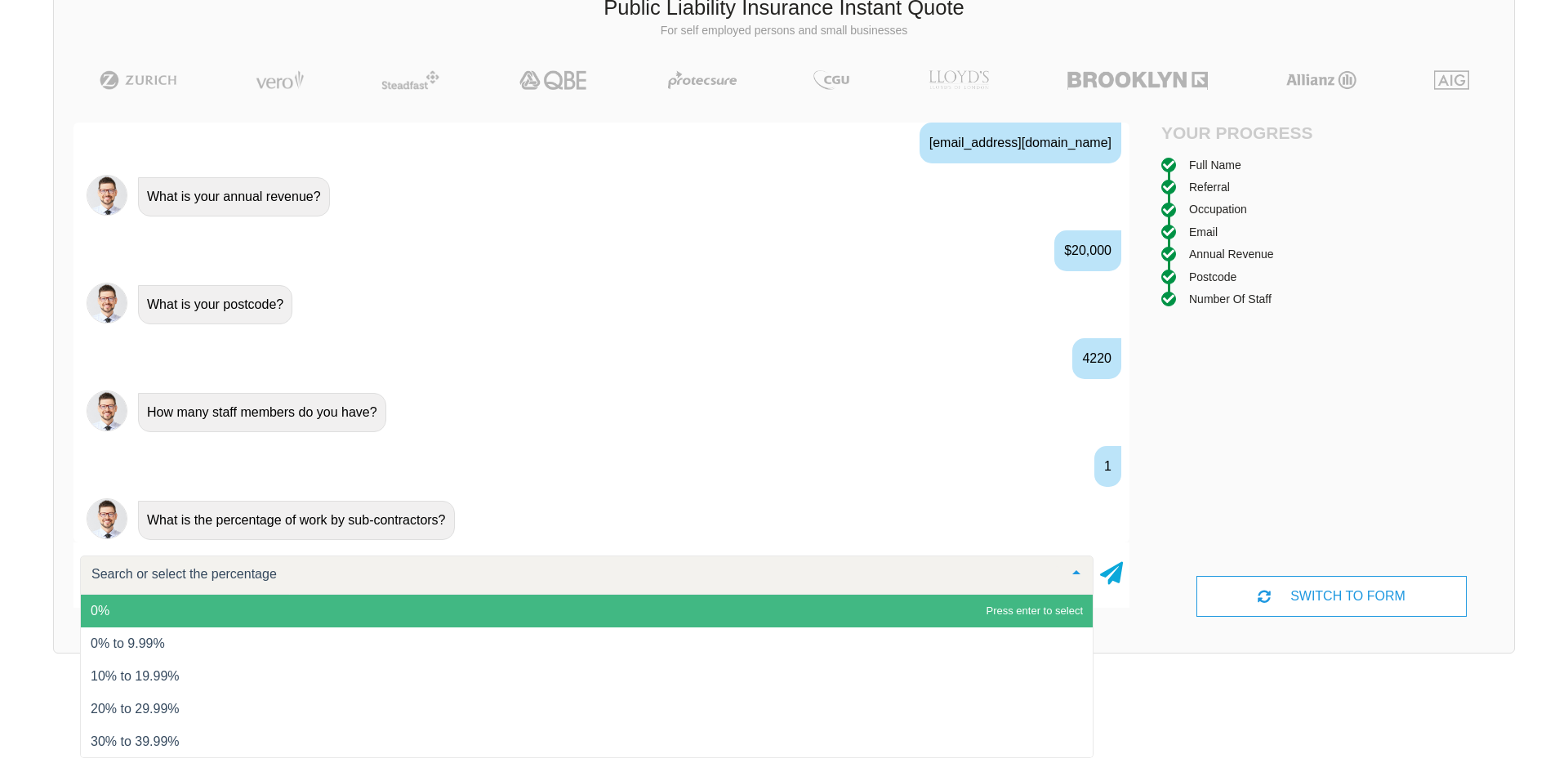
scroll to position [1109, 0]
click at [274, 612] on span "0%" at bounding box center [587, 611] width 1012 height 32
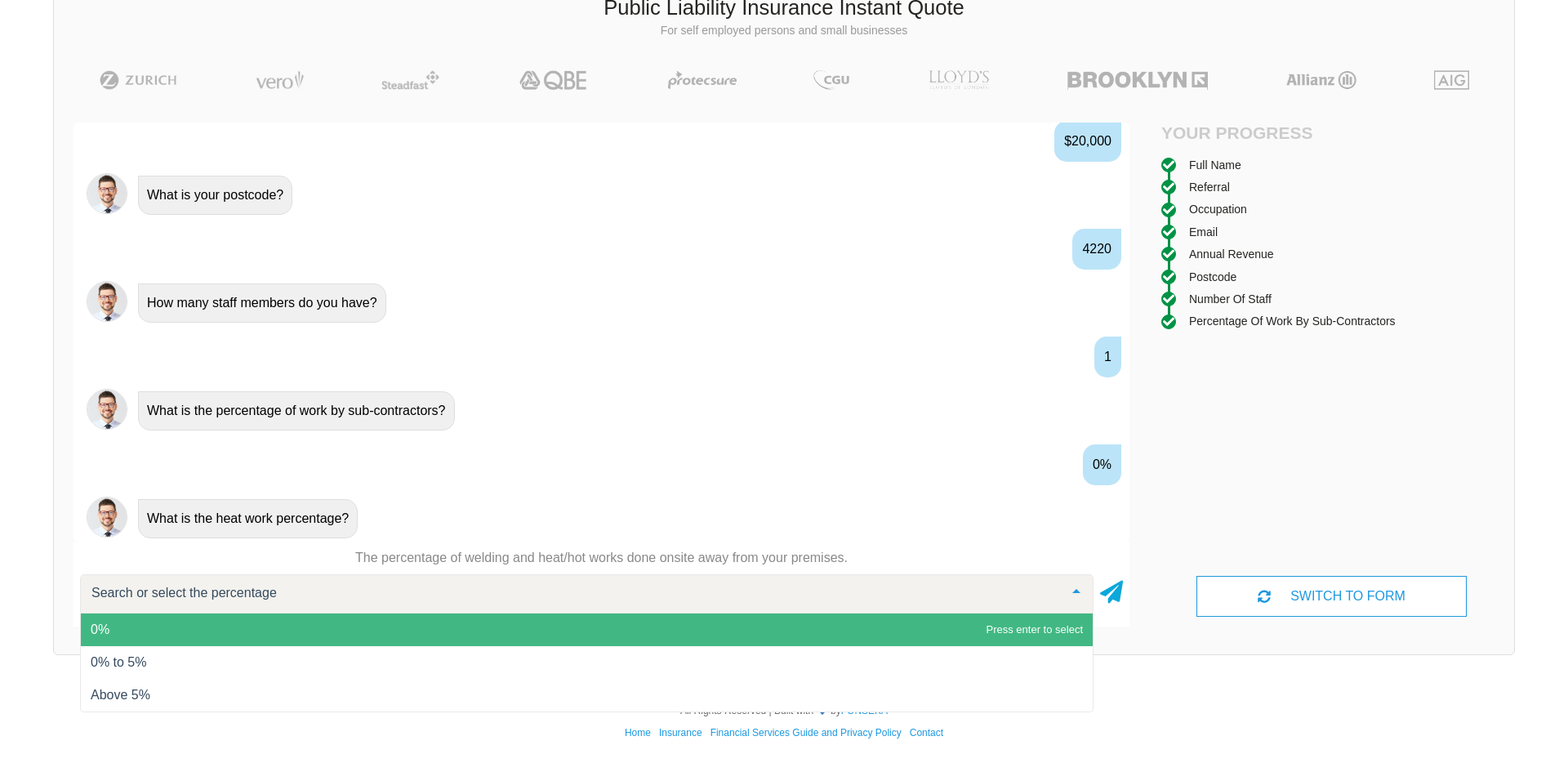
scroll to position [114, 0]
click at [183, 630] on span "0%" at bounding box center [587, 629] width 1012 height 32
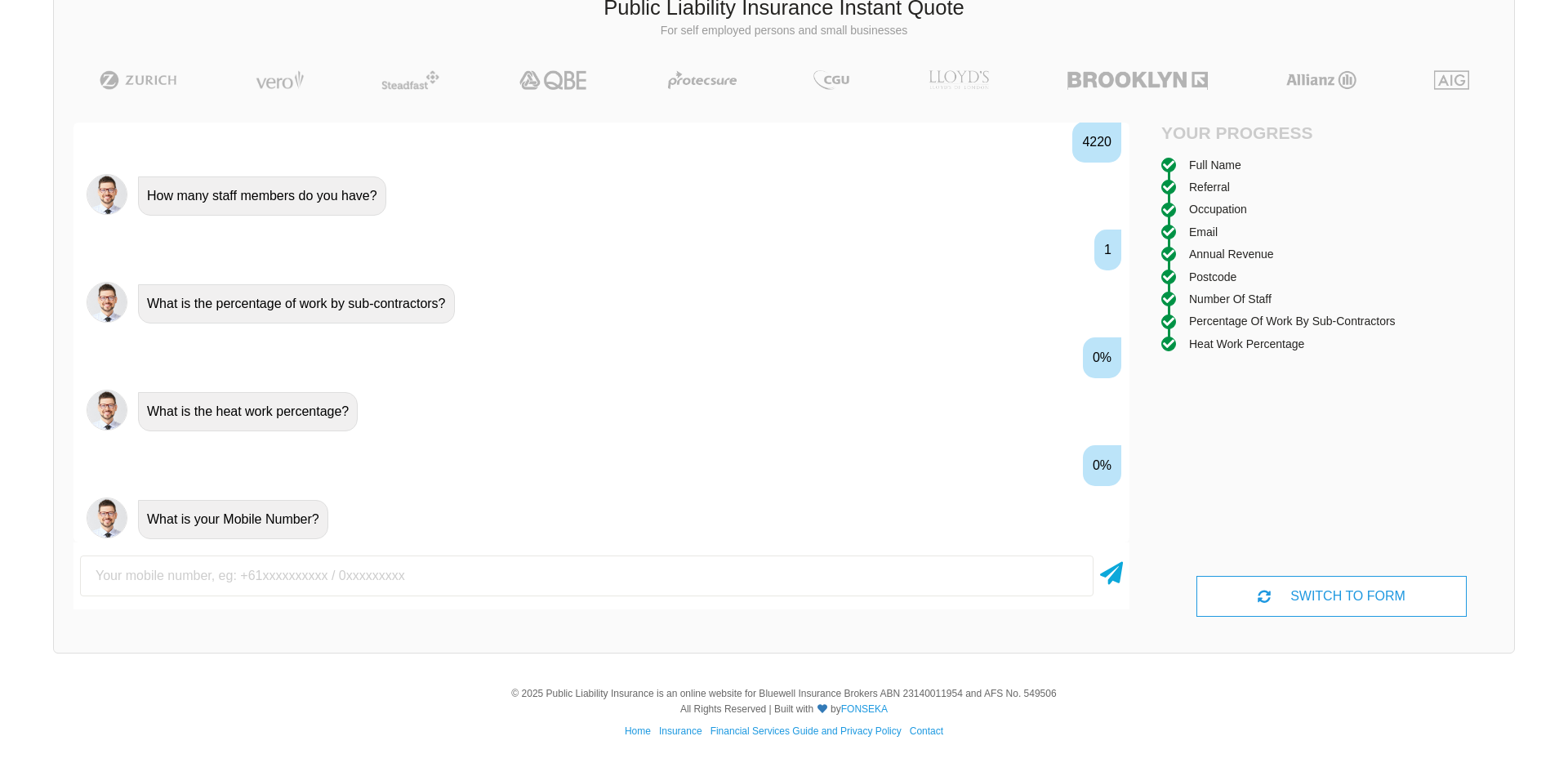
scroll to position [1324, 0]
type input "0480370106"
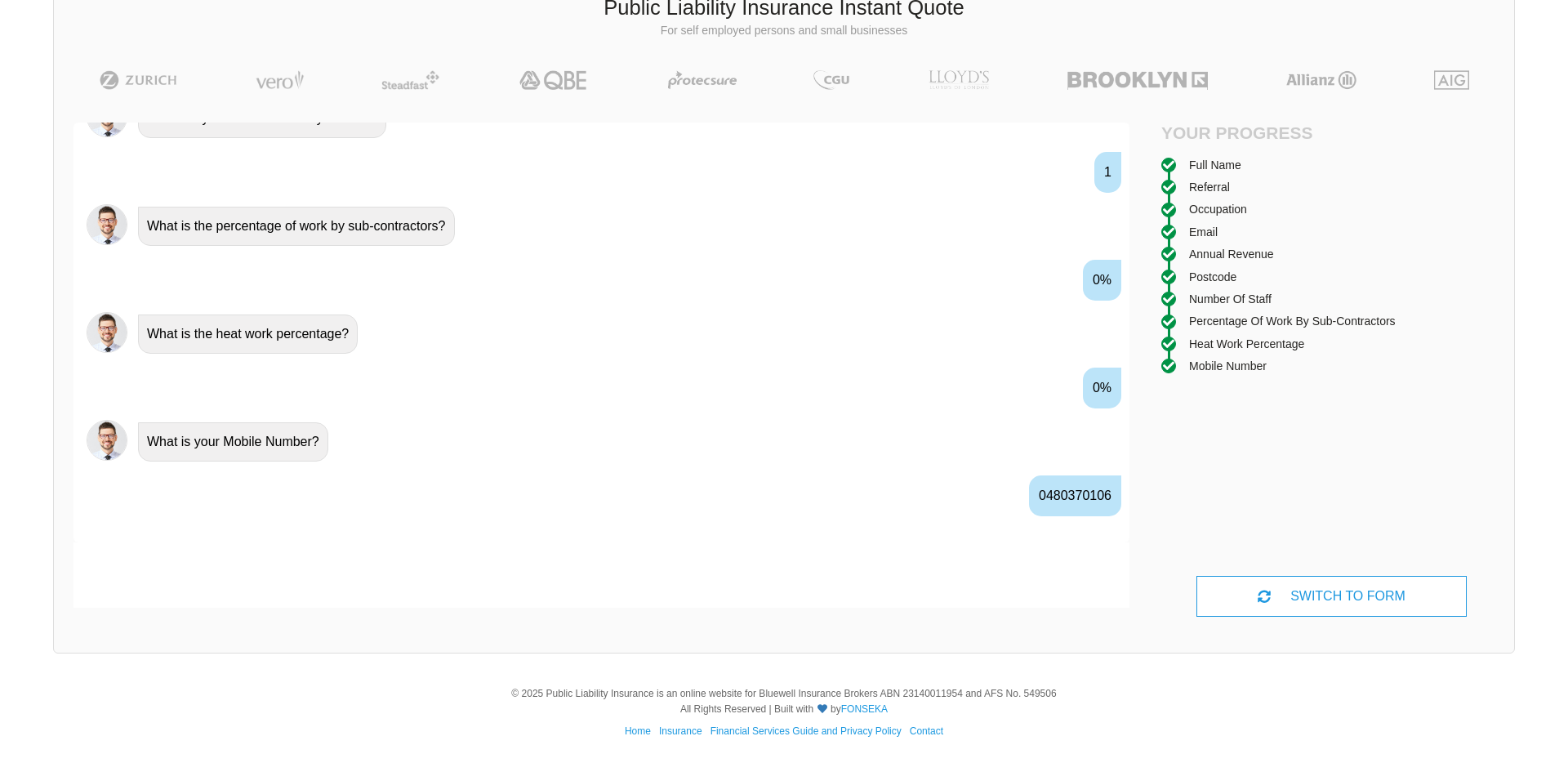
scroll to position [1432, 0]
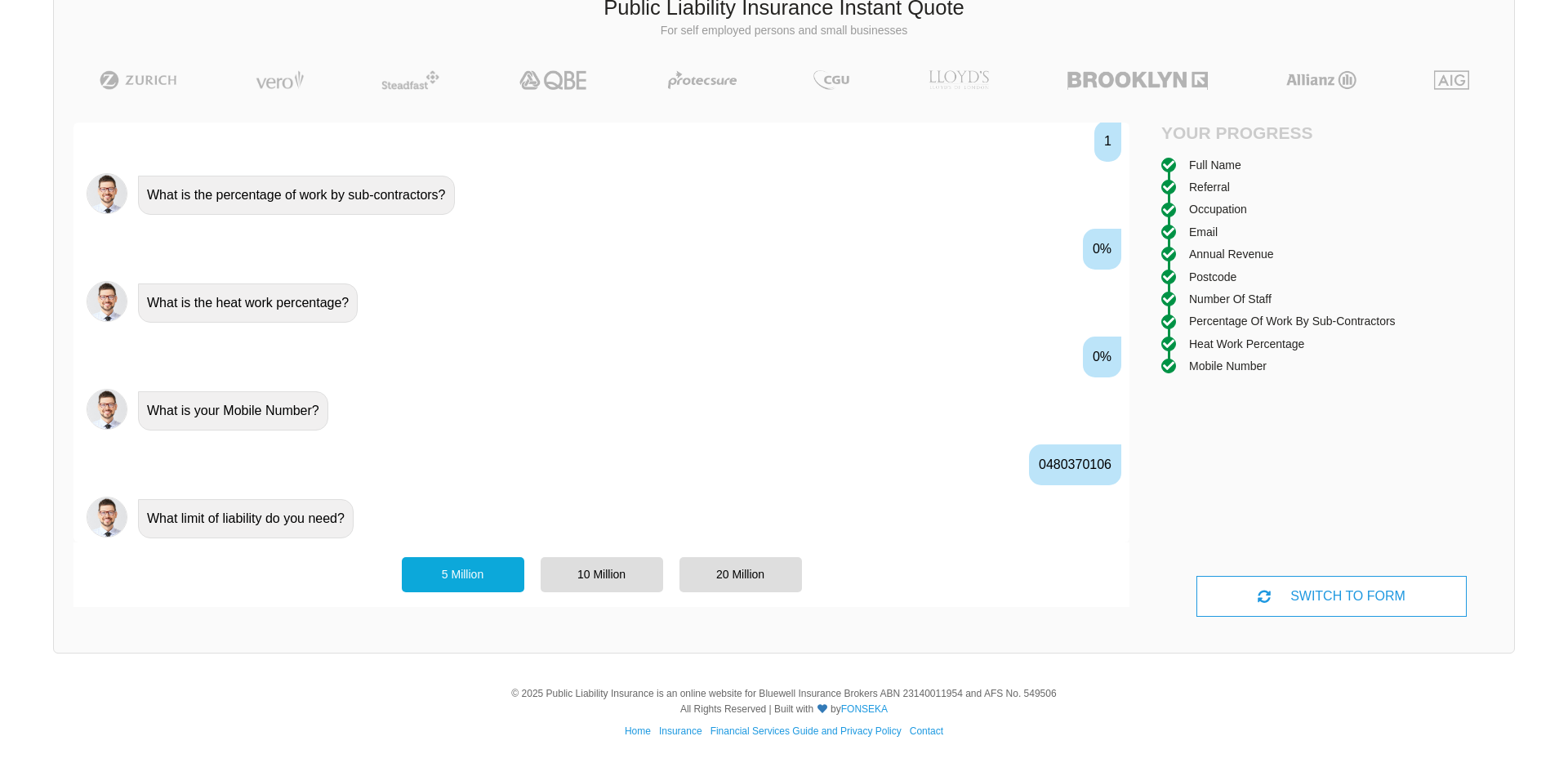
click at [459, 580] on div "5 Million" at bounding box center [462, 574] width 122 height 34
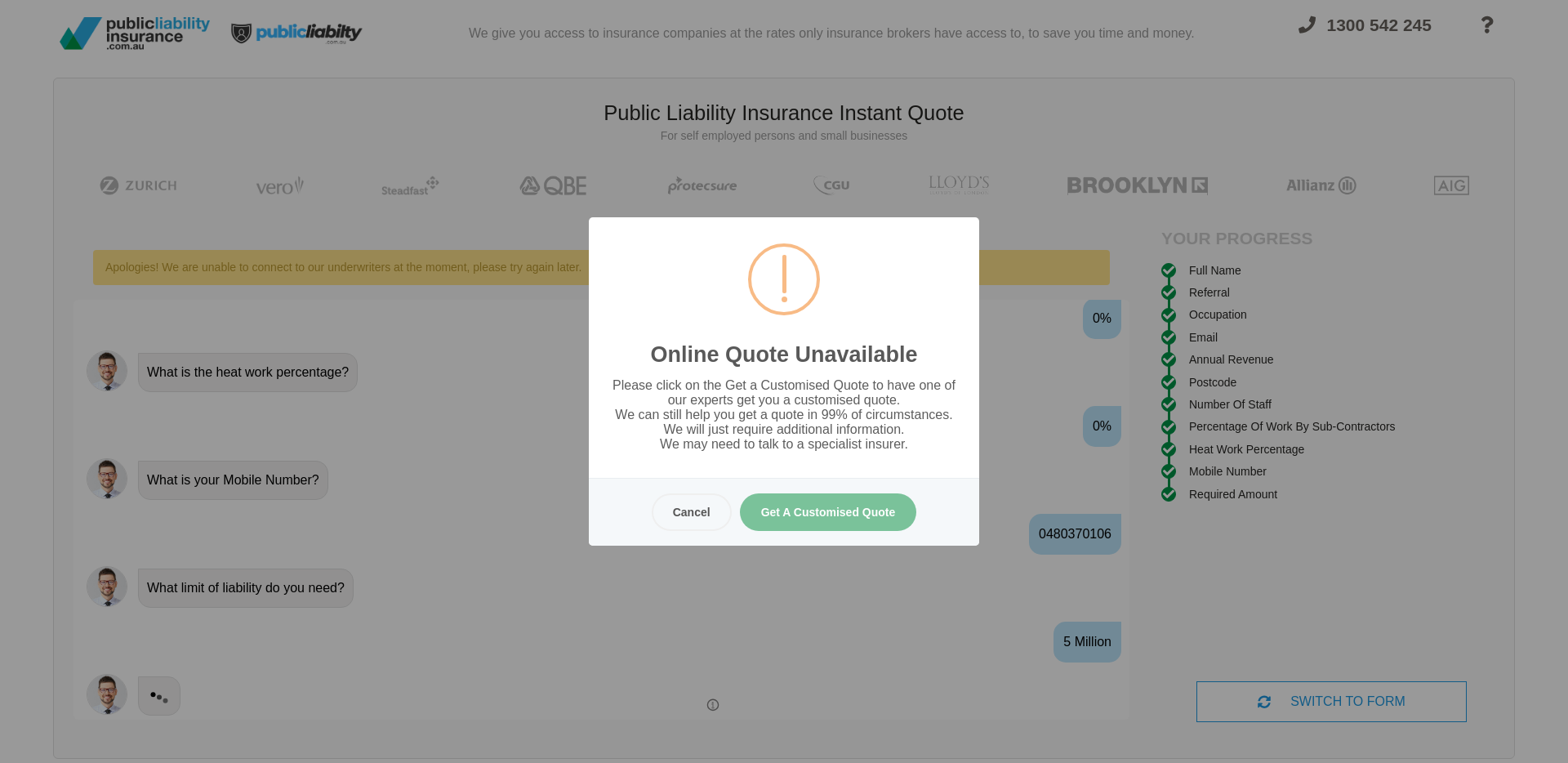
scroll to position [0, 0]
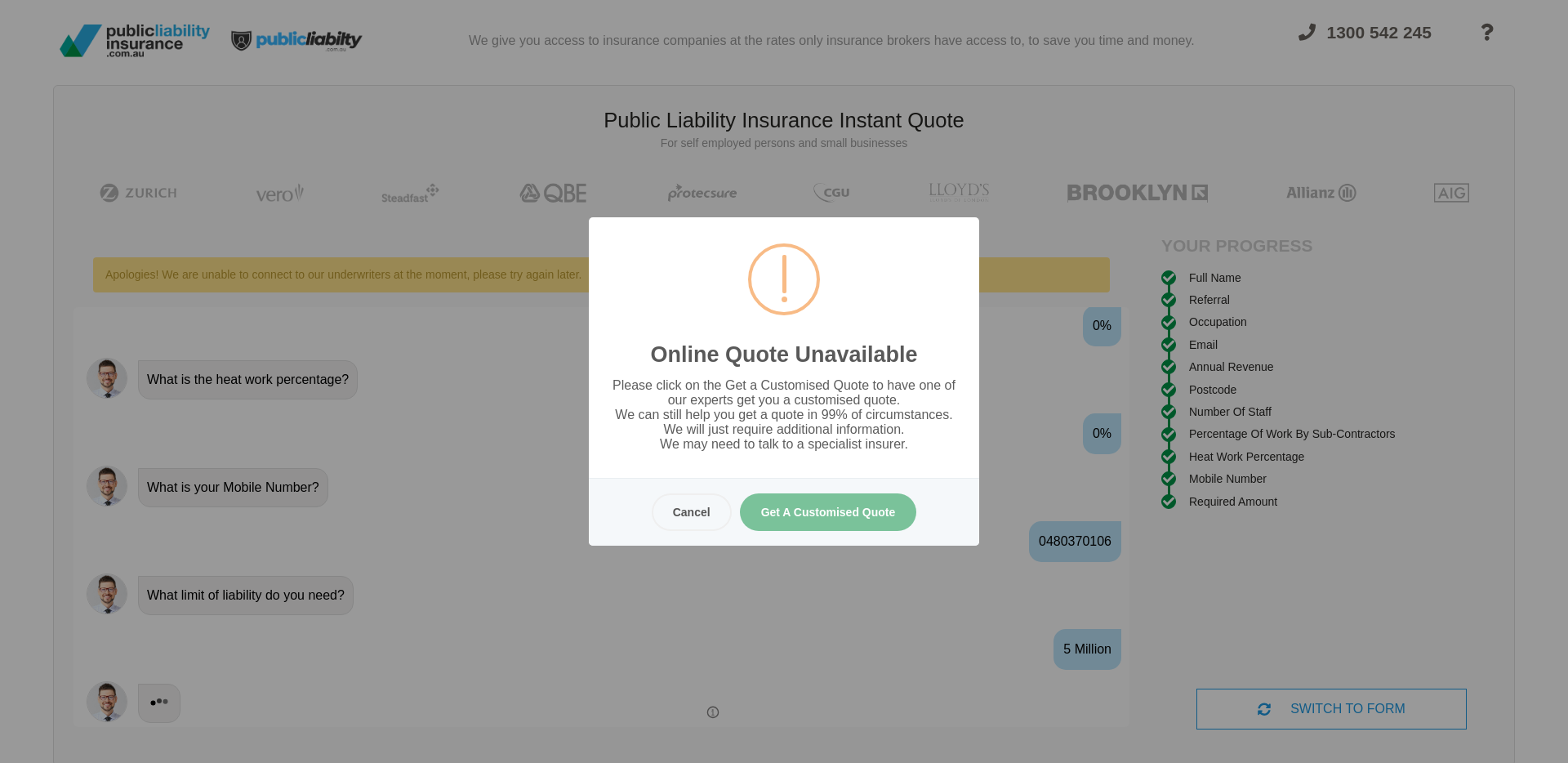
click at [839, 526] on button "Get A Customised Quote" at bounding box center [828, 513] width 177 height 38
